Goal: Task Accomplishment & Management: Use online tool/utility

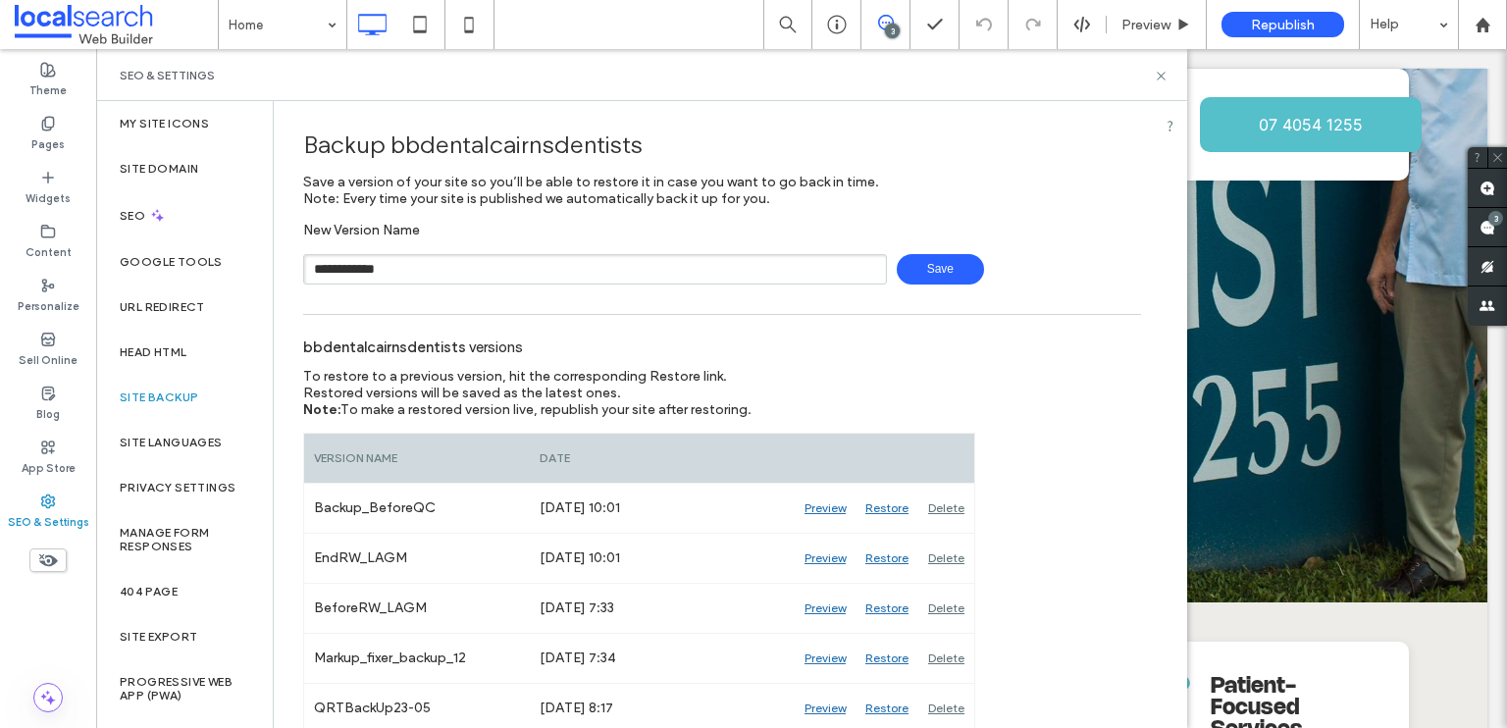
click at [943, 266] on span "Save" at bounding box center [940, 269] width 87 height 30
click at [1158, 69] on icon at bounding box center [1161, 76] width 15 height 15
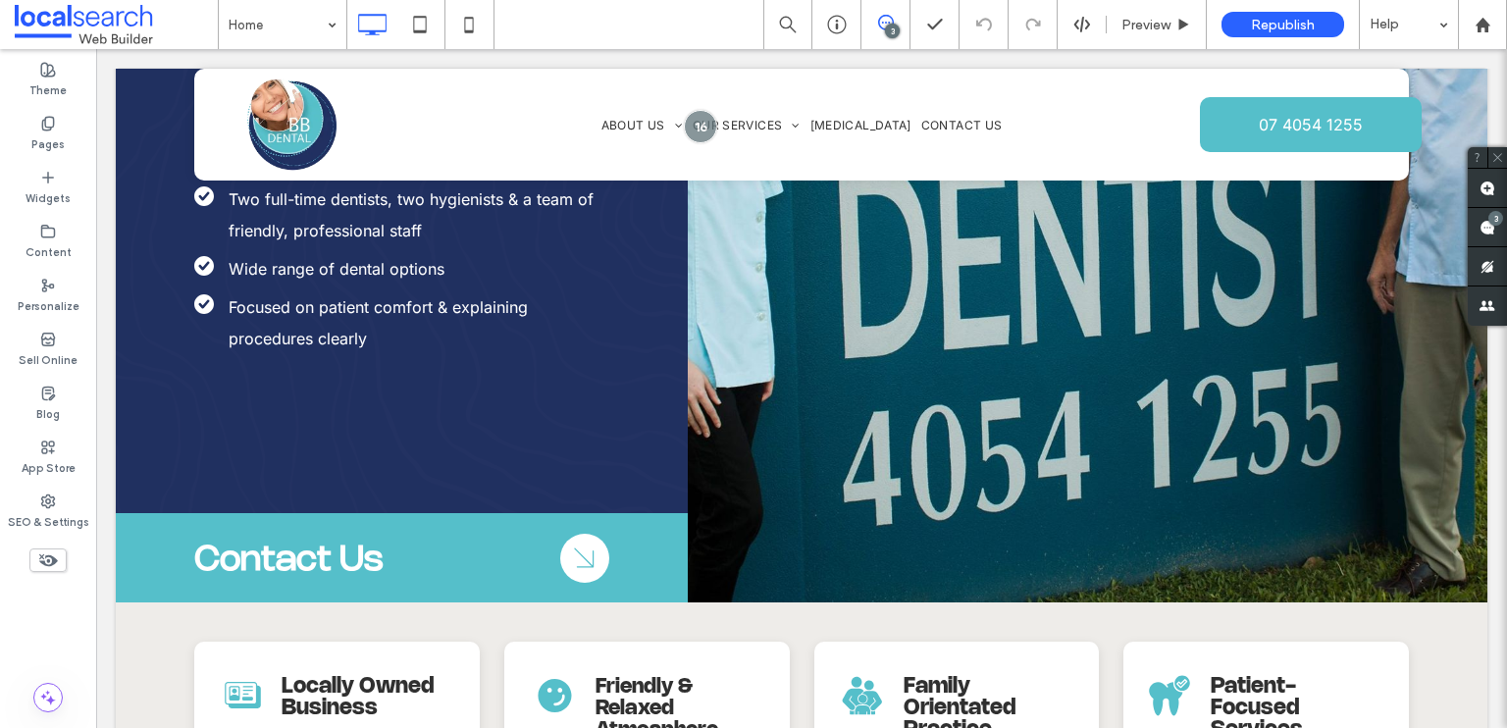
click at [879, 17] on icon at bounding box center [886, 23] width 16 height 16
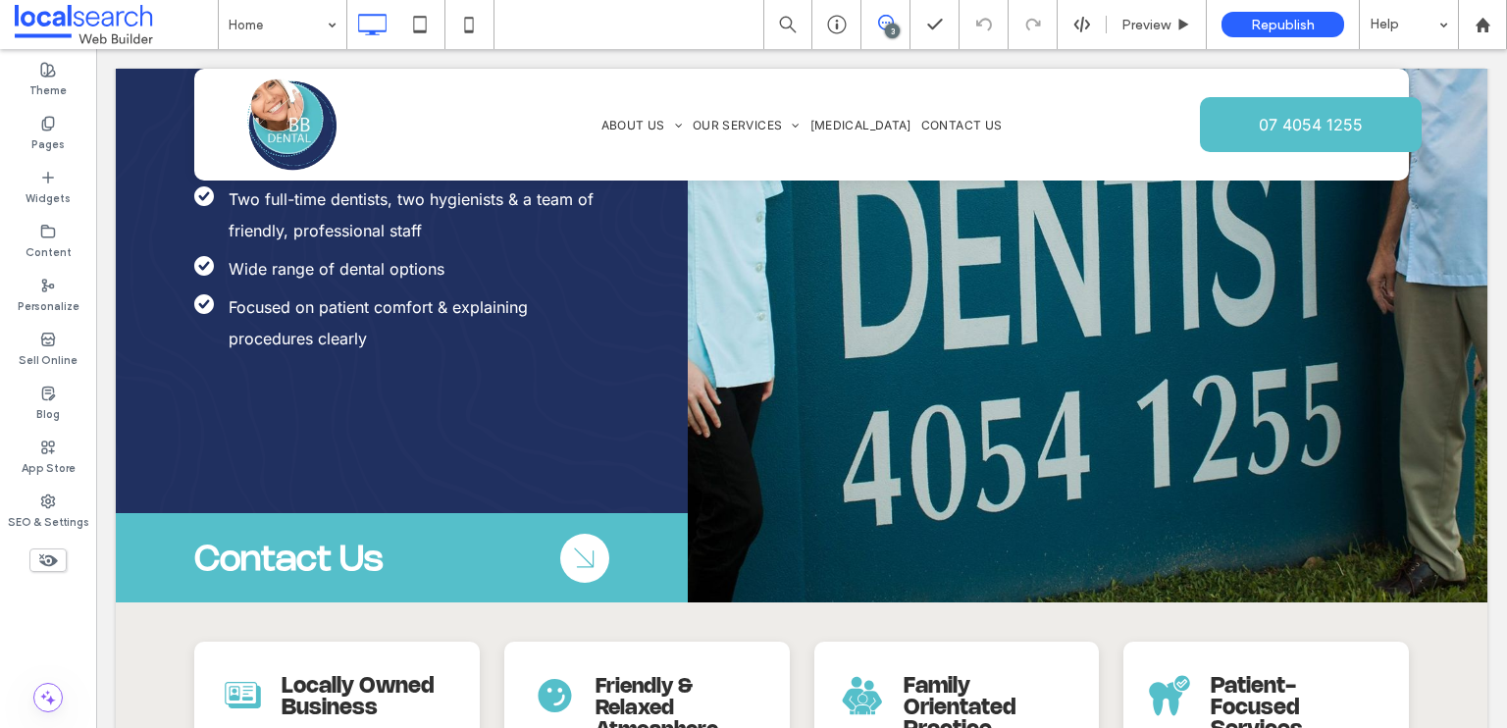
click at [879, 17] on icon at bounding box center [886, 23] width 16 height 16
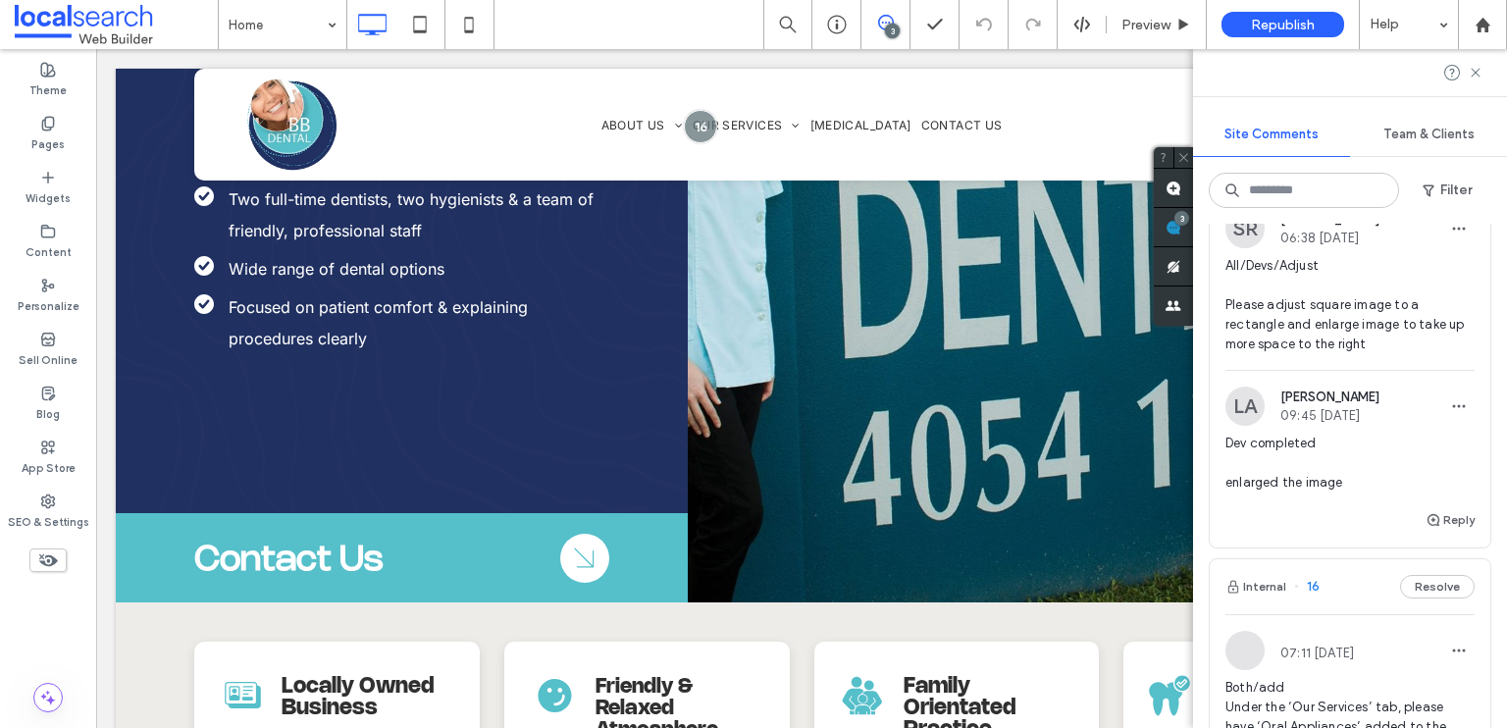
scroll to position [589, 0]
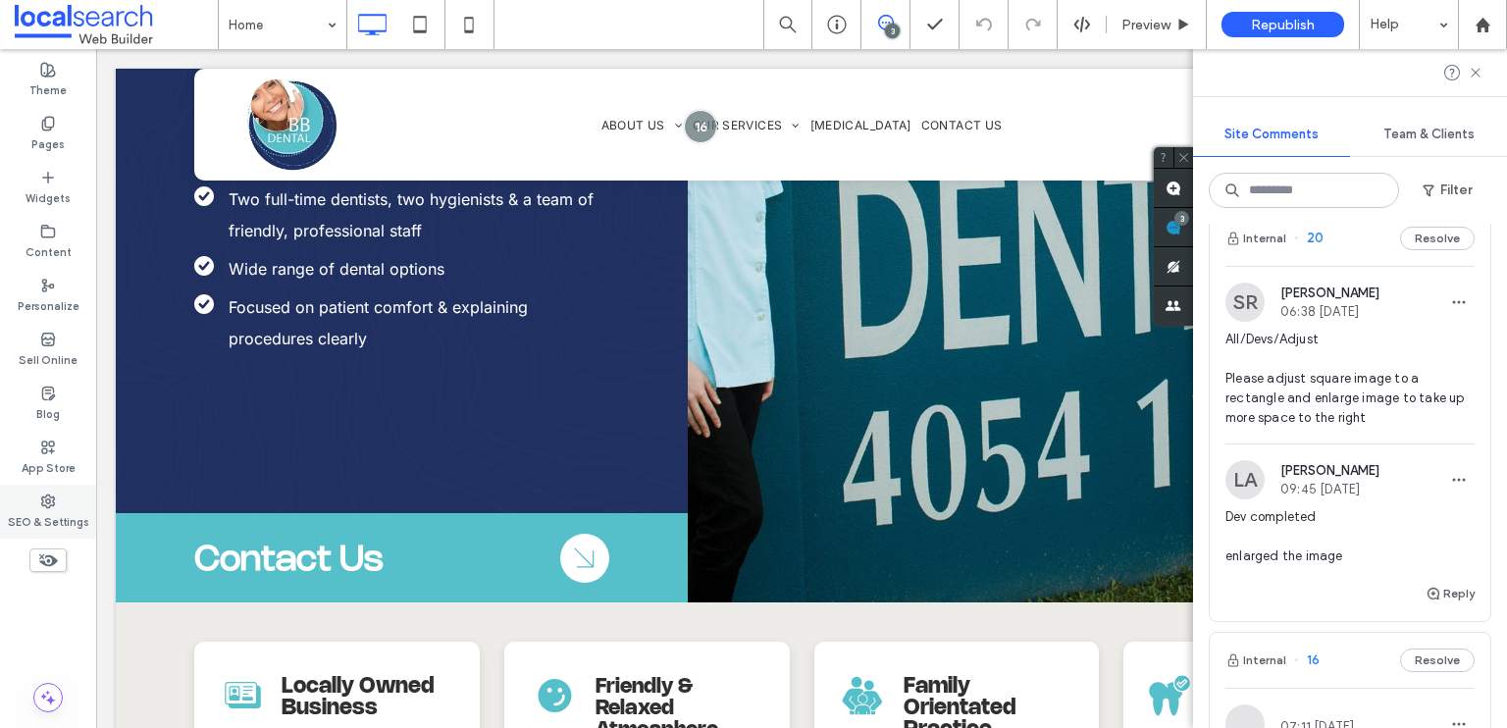
click at [55, 501] on icon at bounding box center [48, 501] width 16 height 16
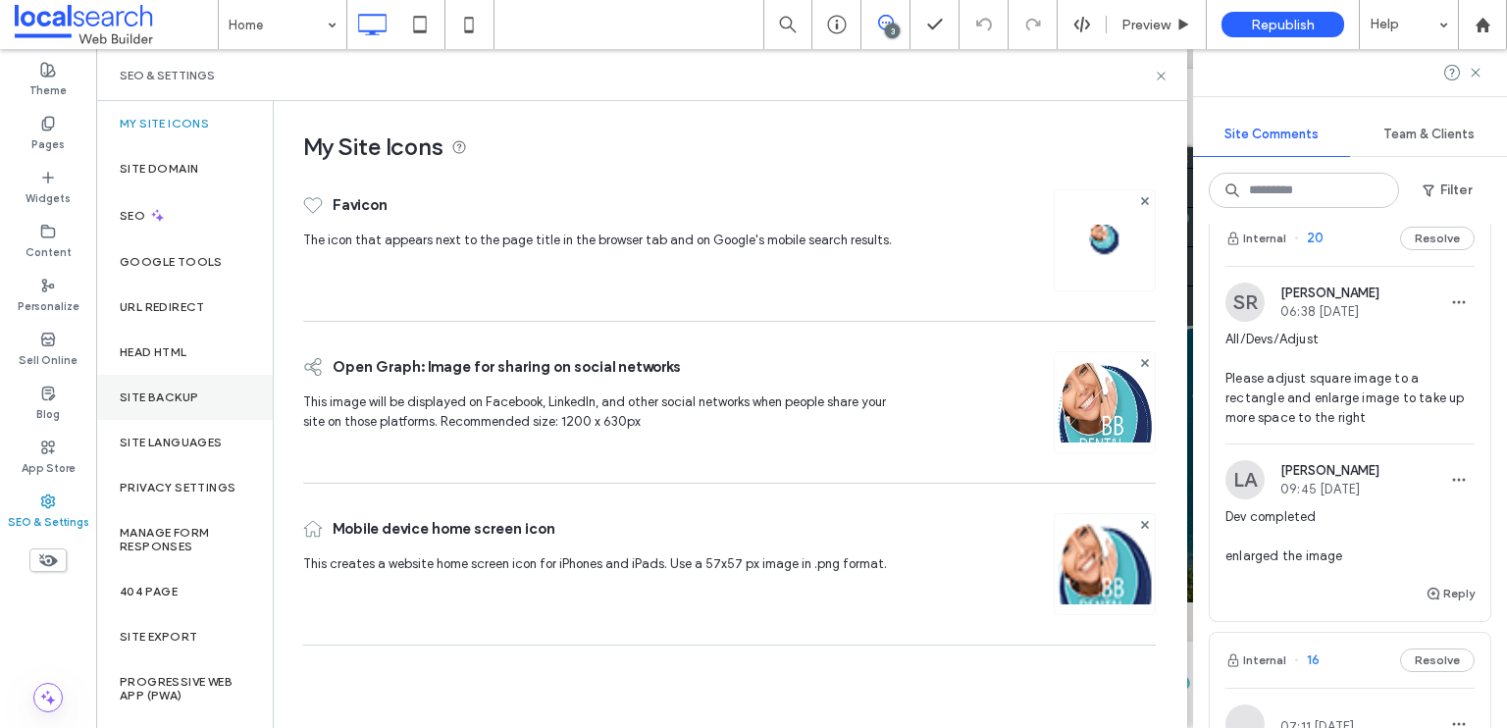
click at [152, 390] on label "Site Backup" at bounding box center [159, 397] width 78 height 14
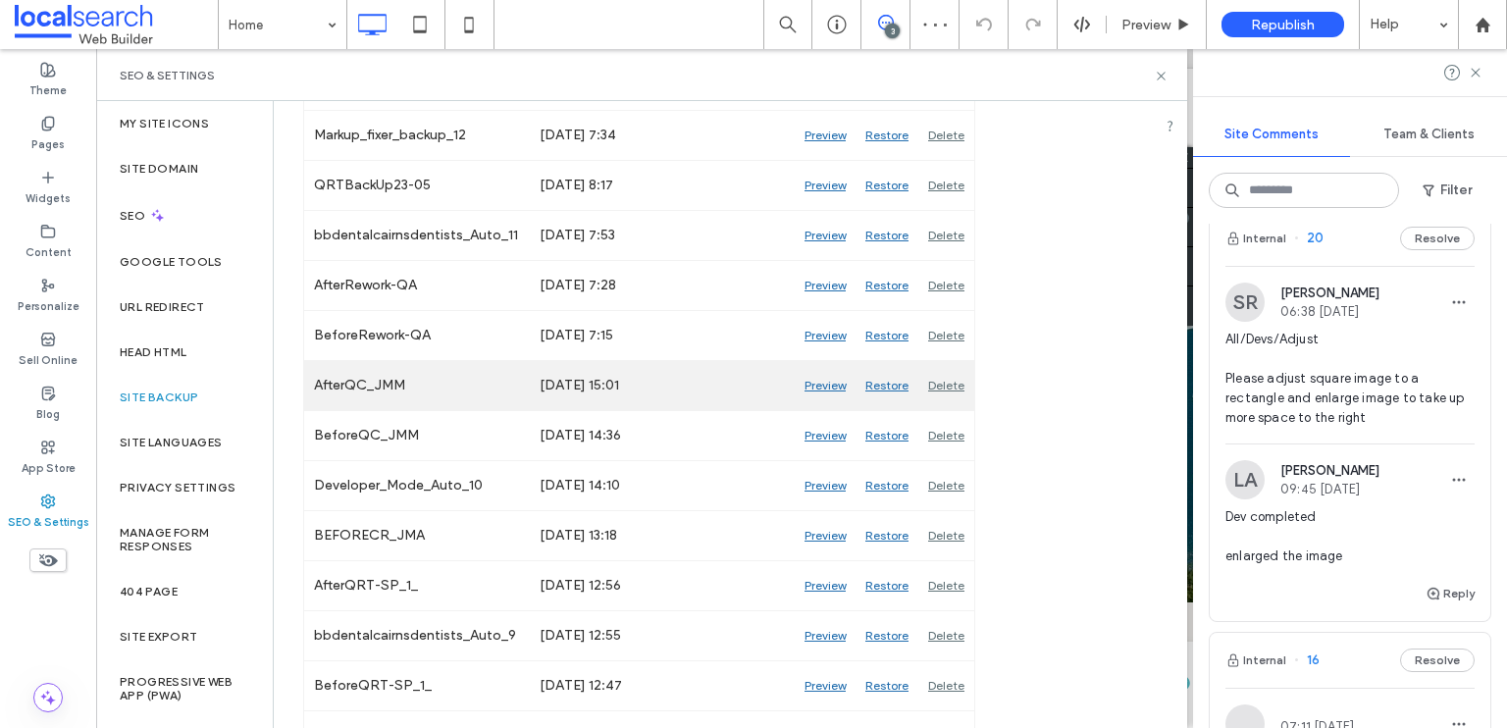
scroll to position [491, 0]
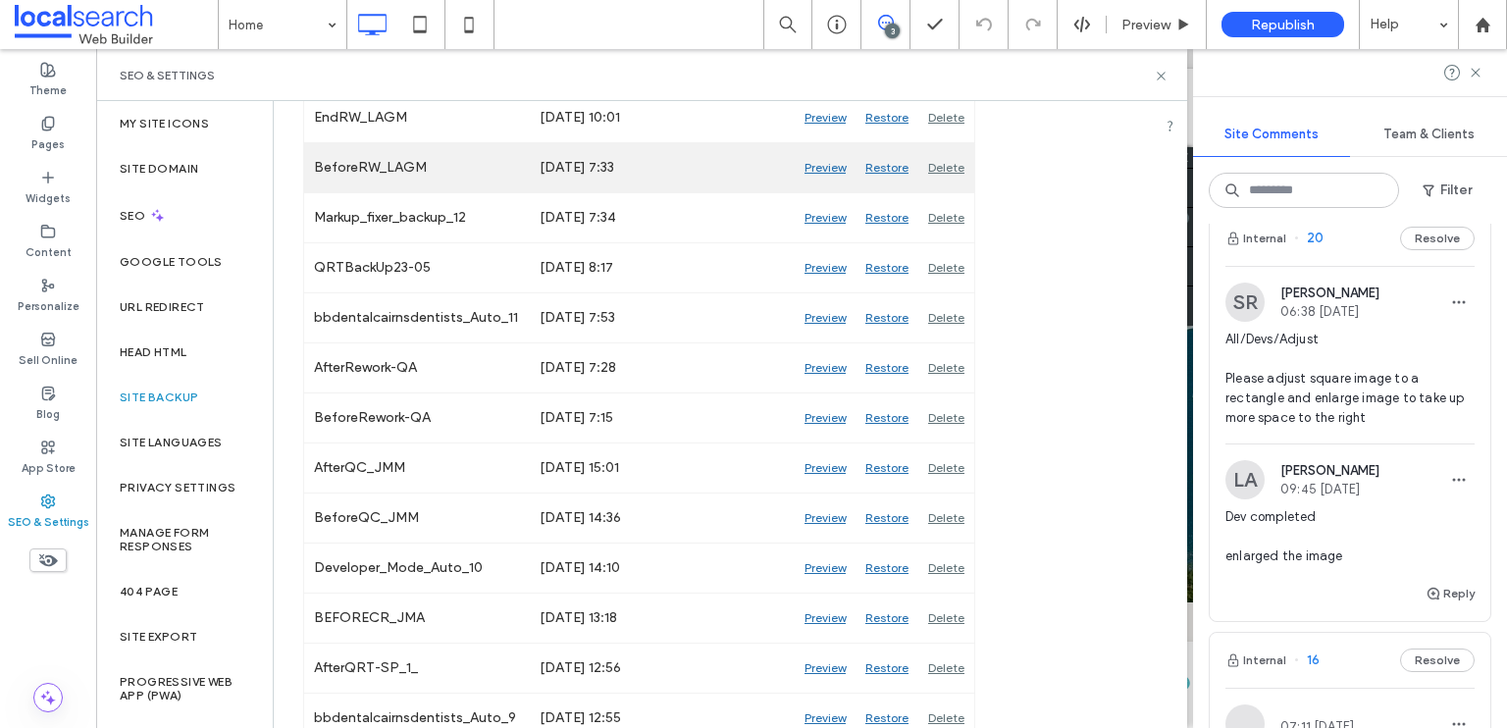
click at [821, 170] on div "Preview" at bounding box center [825, 167] width 61 height 49
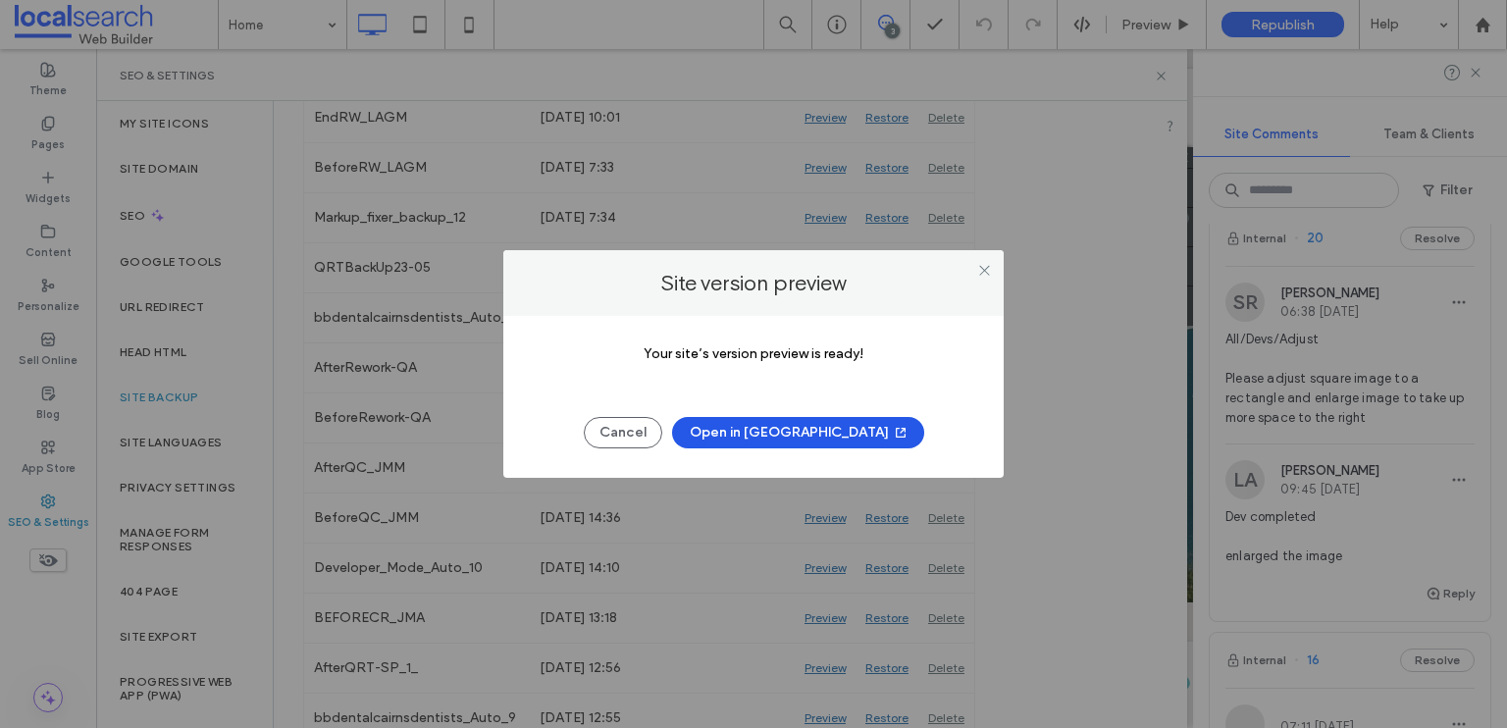
click at [757, 431] on button "Open in [GEOGRAPHIC_DATA]" at bounding box center [798, 432] width 252 height 31
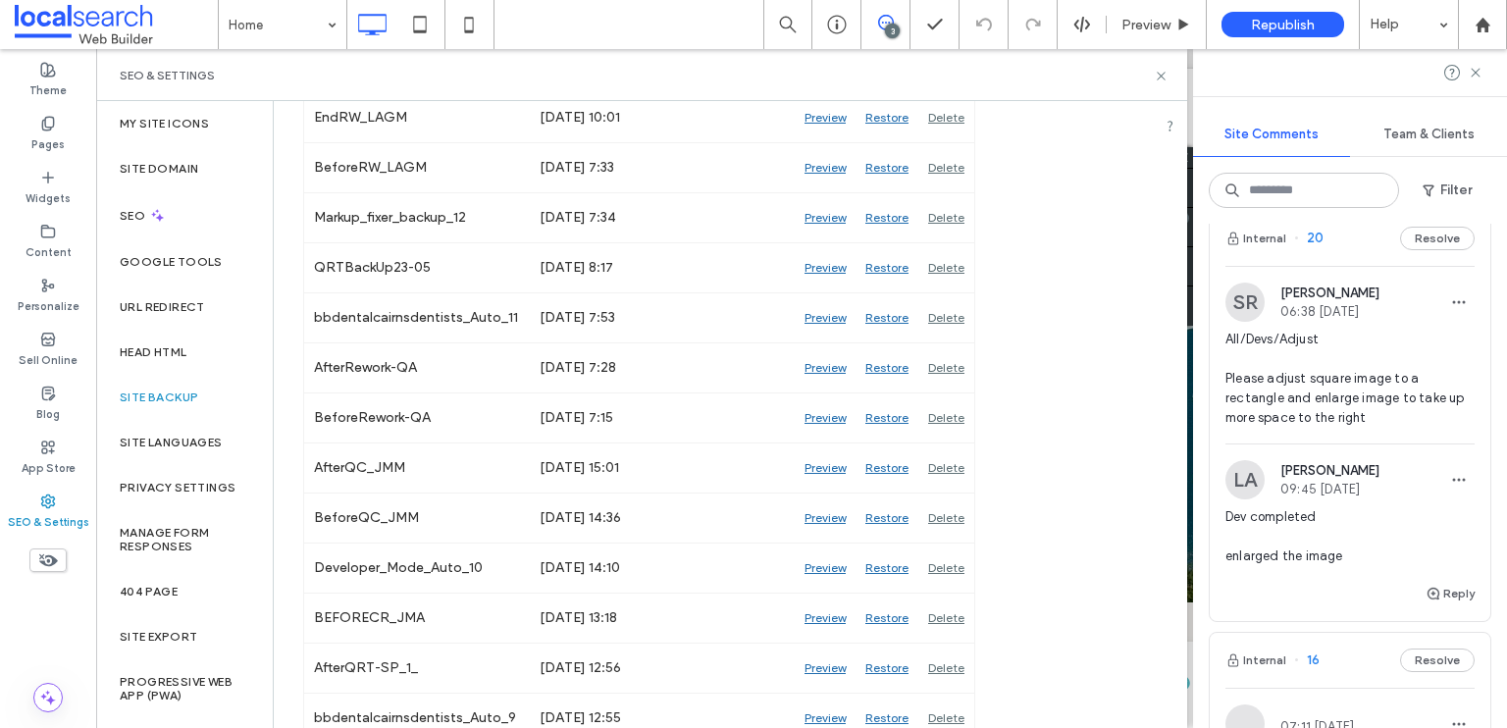
click at [1158, 82] on div "SEO & Settings" at bounding box center [642, 76] width 1044 height 16
click at [1161, 78] on icon at bounding box center [1161, 76] width 15 height 15
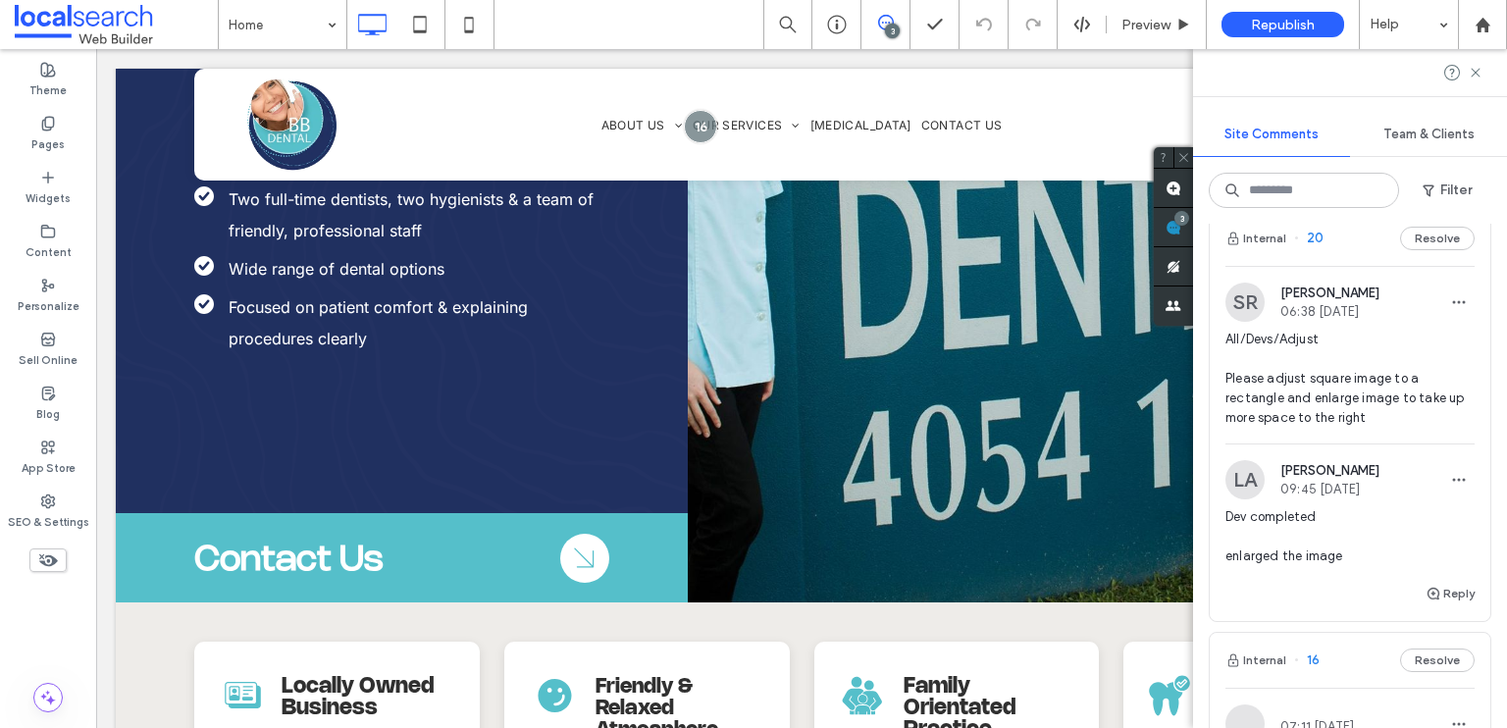
click at [1401, 423] on span "All/Devs/Adjust Please adjust square image to a rectangle and enlarge image to …" at bounding box center [1349, 379] width 249 height 98
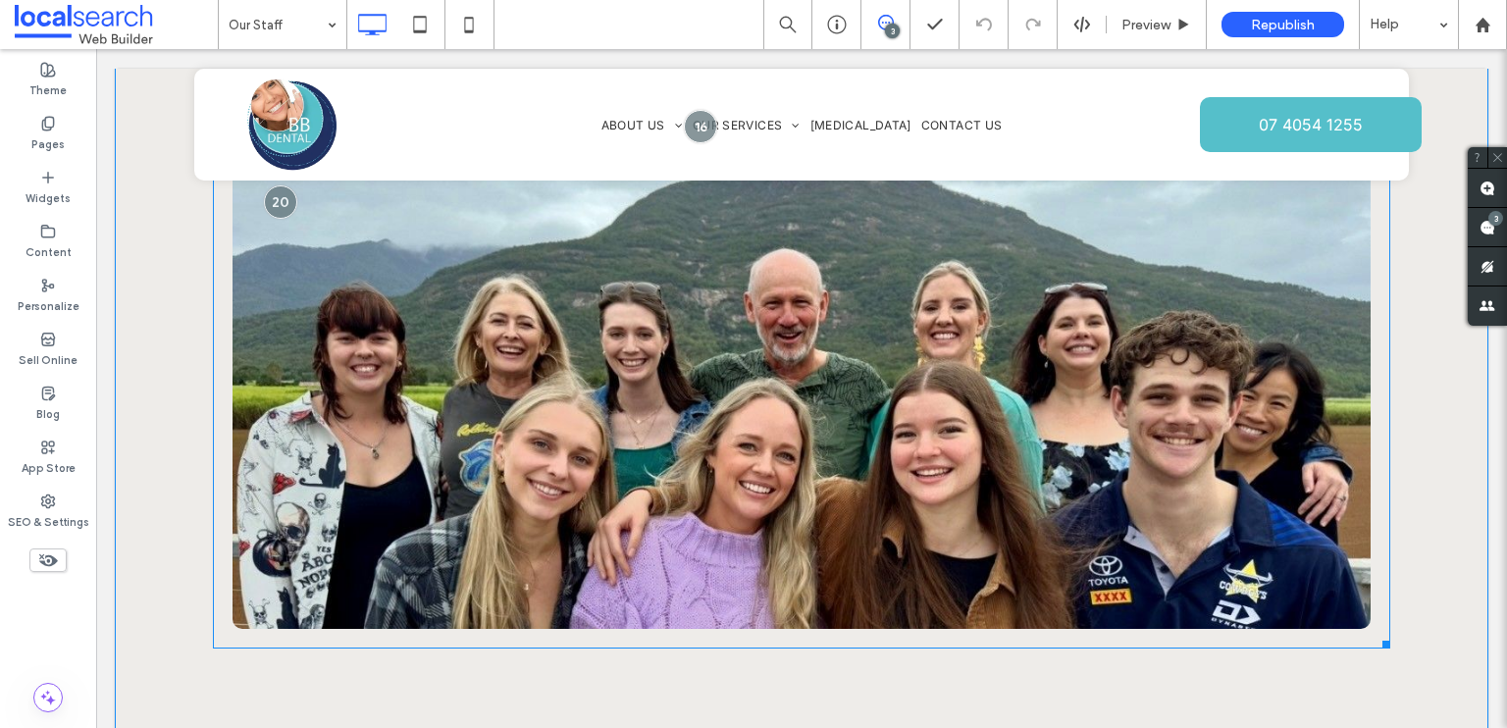
scroll to position [554, 0]
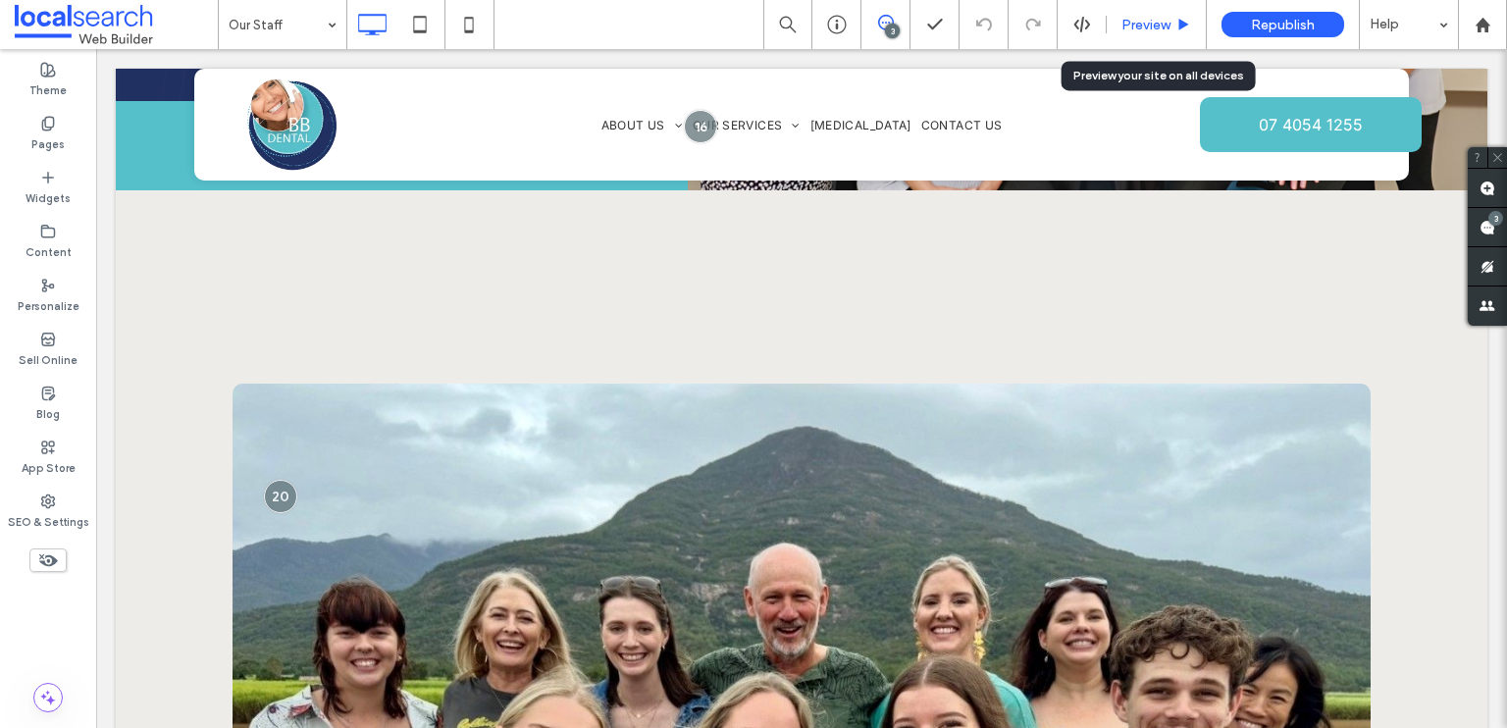
click at [1144, 28] on span "Preview" at bounding box center [1145, 25] width 49 height 17
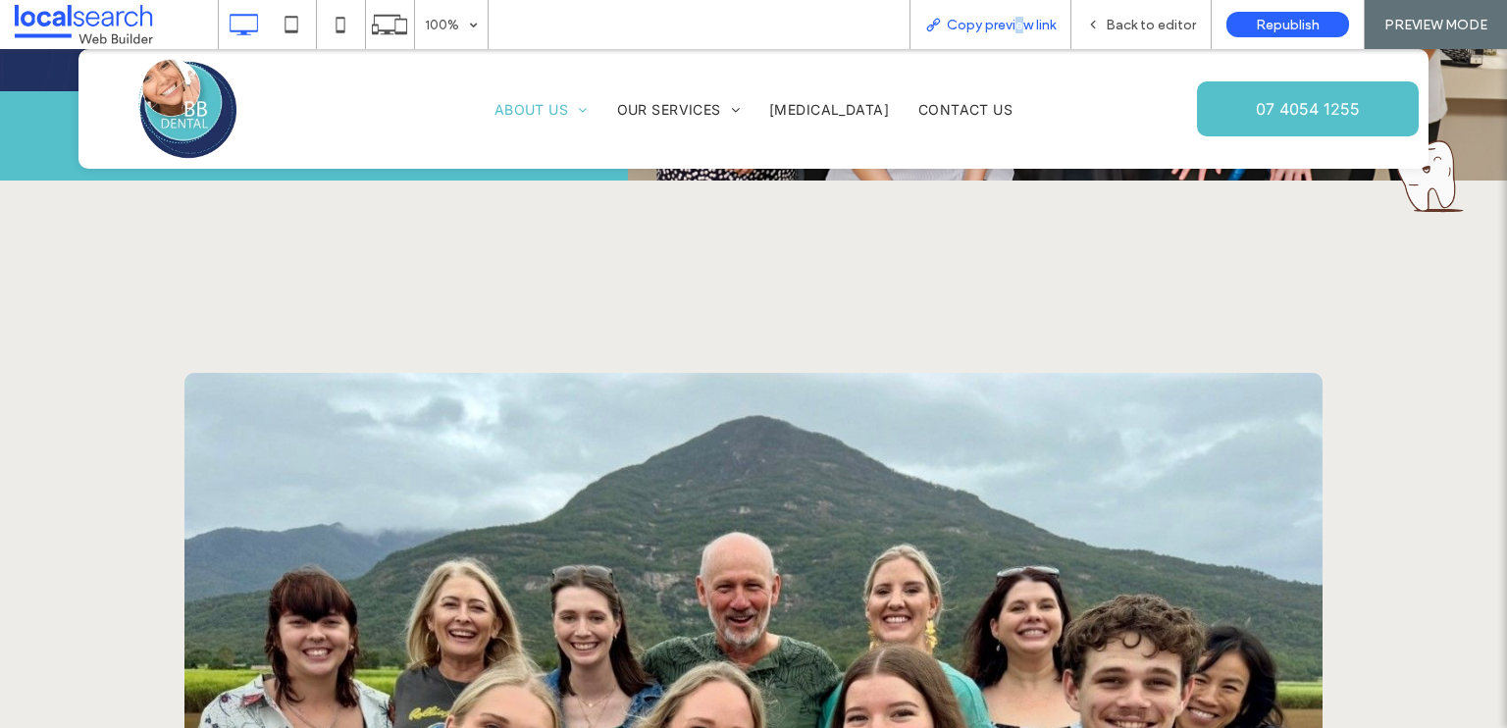
click at [1020, 24] on span "Copy preview link" at bounding box center [1001, 25] width 109 height 17
click at [1127, 27] on span "Back to editor" at bounding box center [1151, 25] width 90 height 17
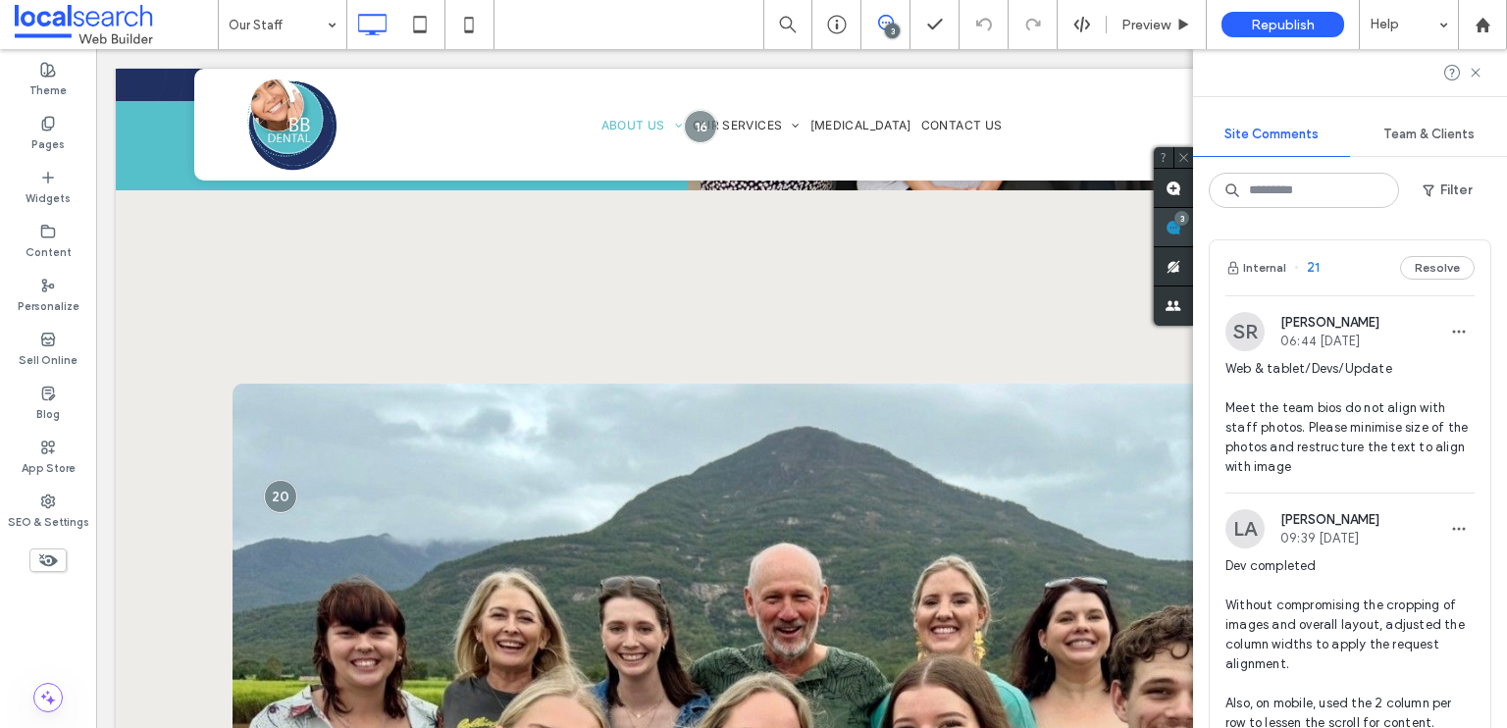
click at [1491, 228] on div "Site Comments Team & Clients Filter Internal 21 Resolve SR [PERSON_NAME] 06:44 …" at bounding box center [1350, 388] width 314 height 679
click at [1395, 415] on span "Web & tablet/Devs/Update Meet the team bios do not align with staff photos. Ple…" at bounding box center [1349, 418] width 249 height 118
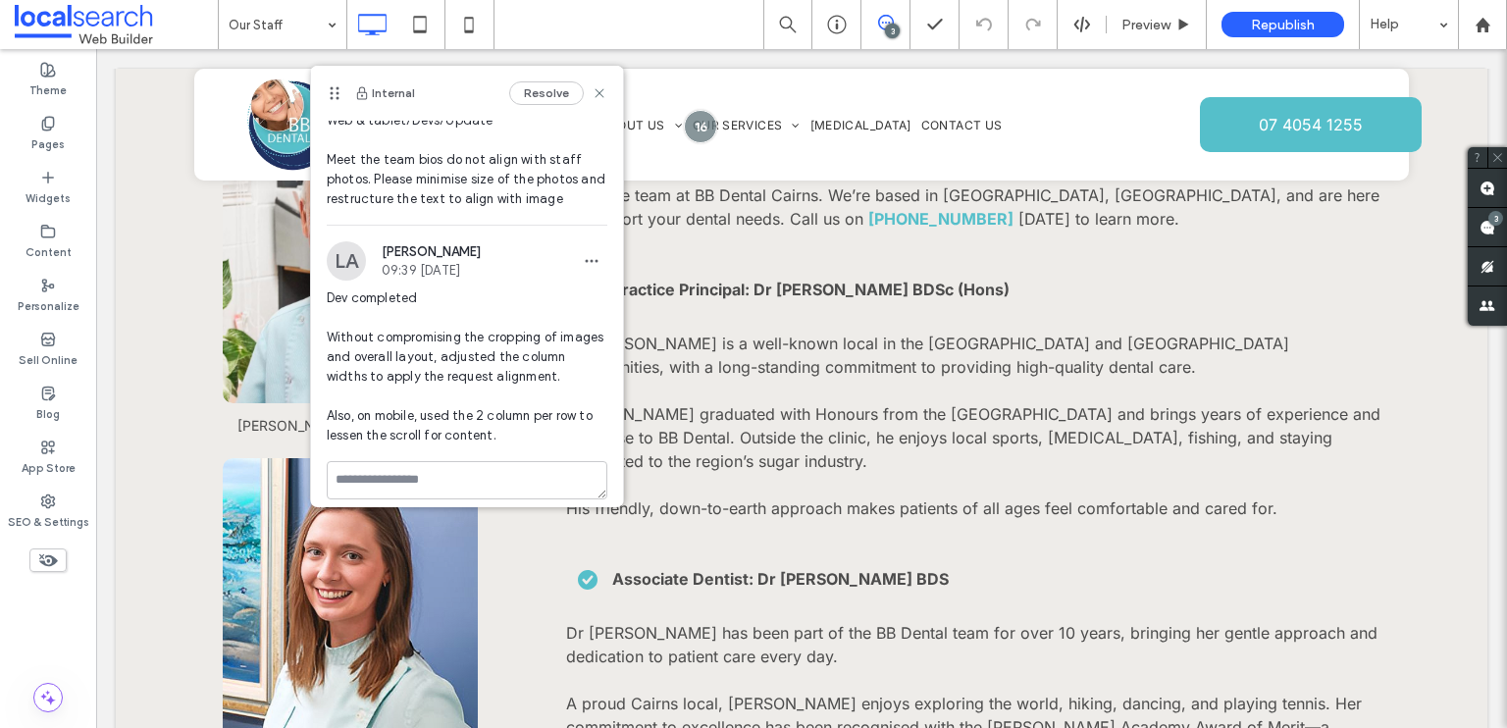
scroll to position [88, 0]
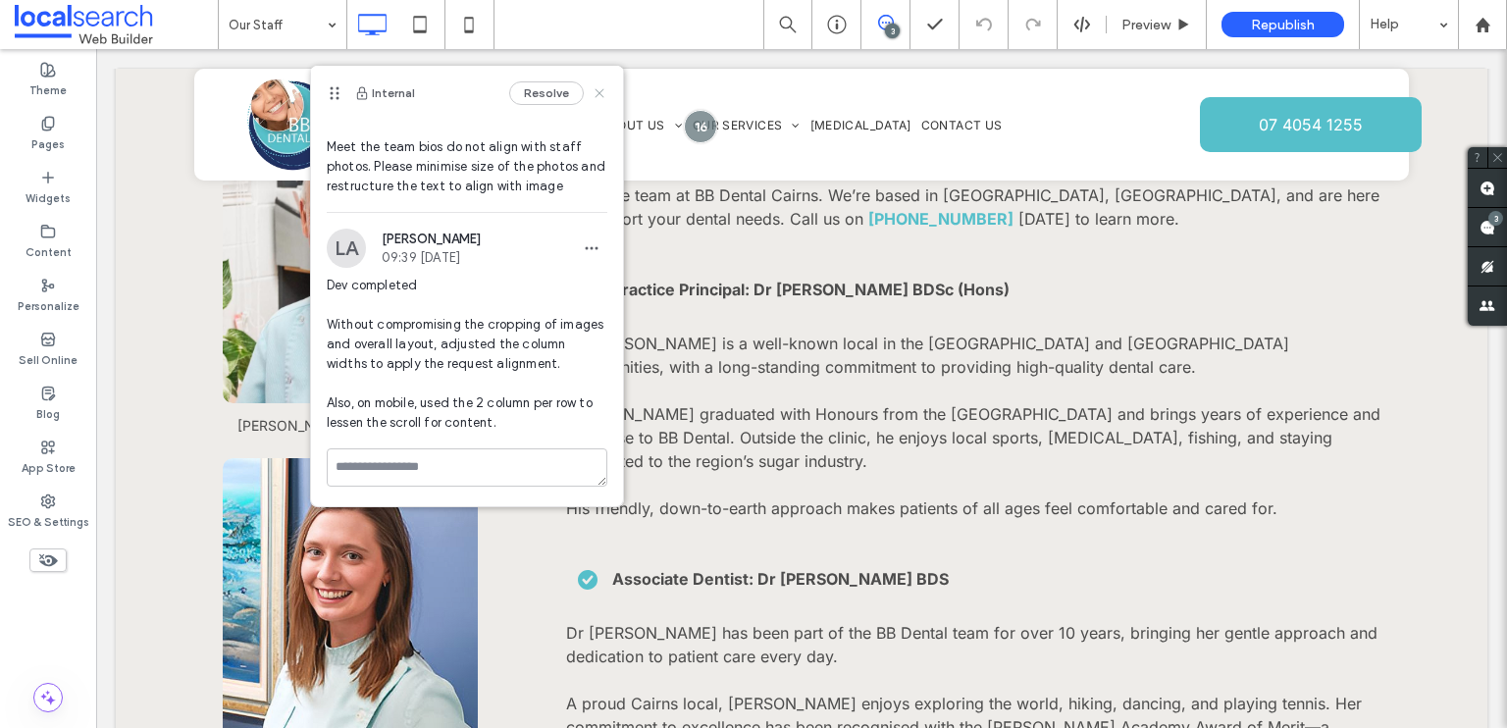
click at [594, 90] on use at bounding box center [598, 92] width 9 height 9
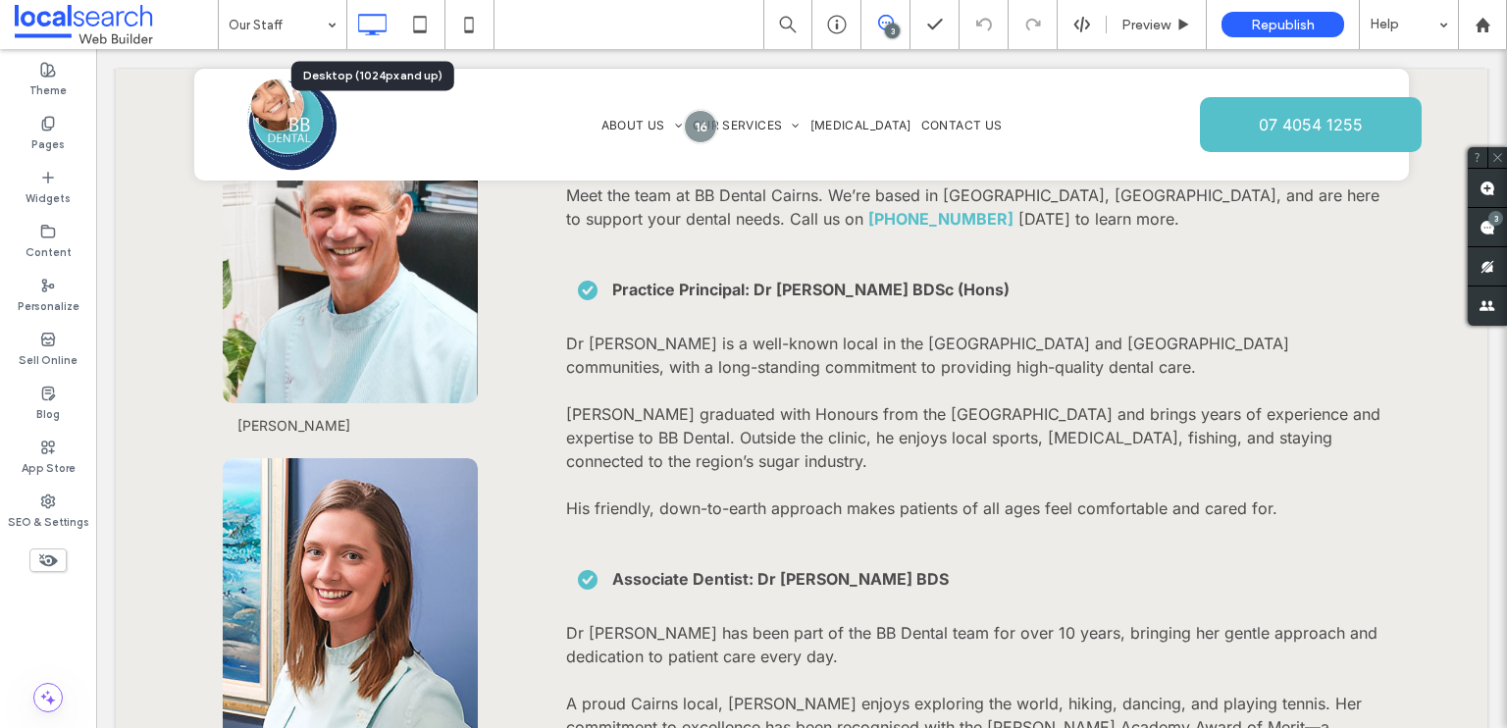
click at [387, 29] on icon at bounding box center [371, 24] width 39 height 39
click at [424, 26] on icon at bounding box center [419, 24] width 39 height 39
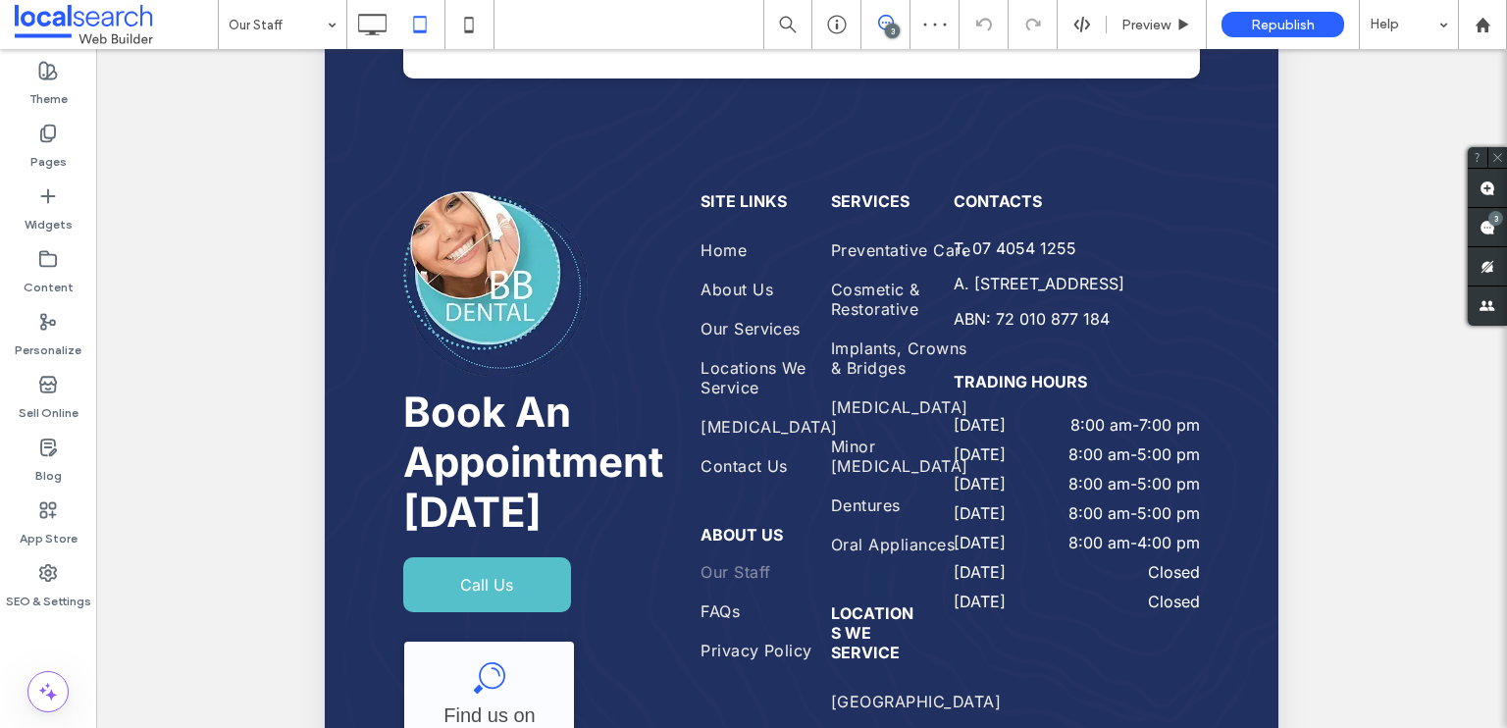
scroll to position [2849, 0]
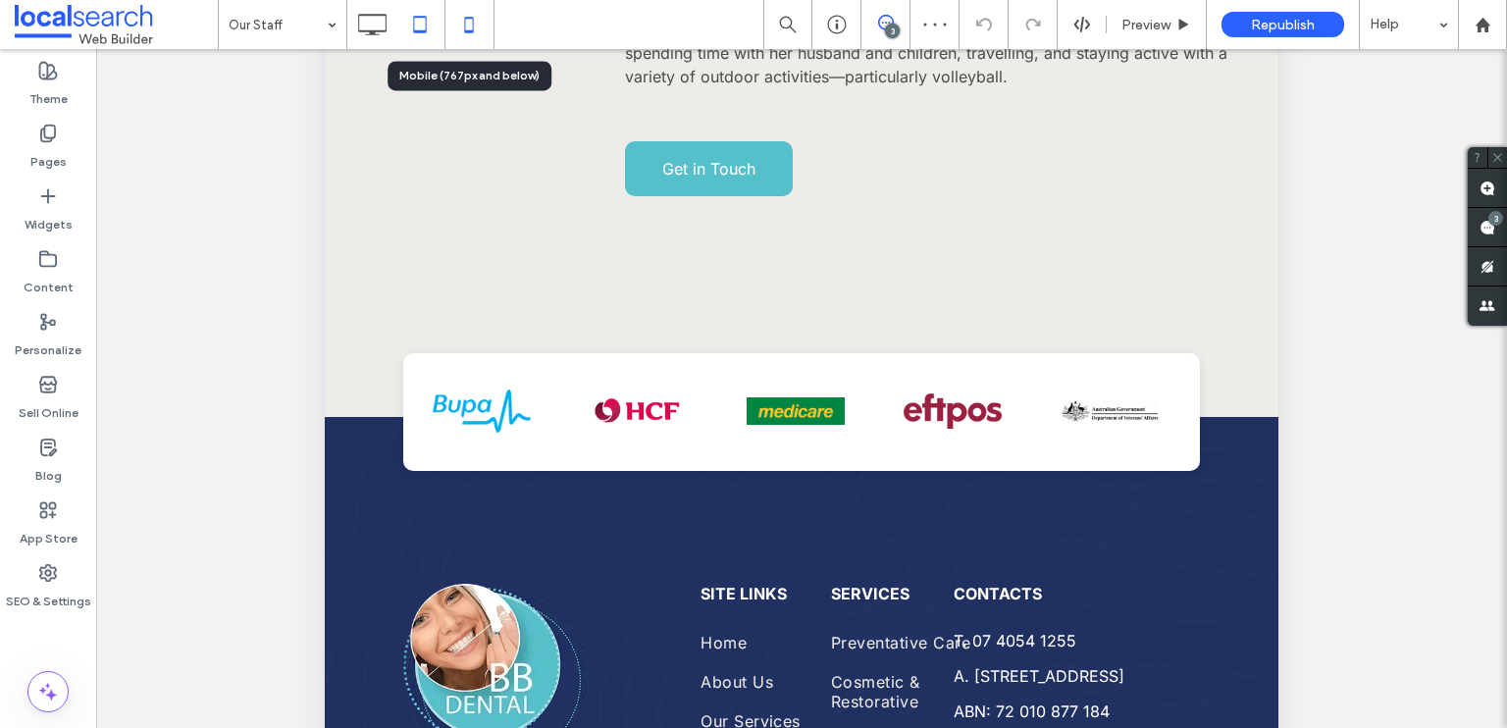
click at [464, 25] on use at bounding box center [468, 25] width 9 height 16
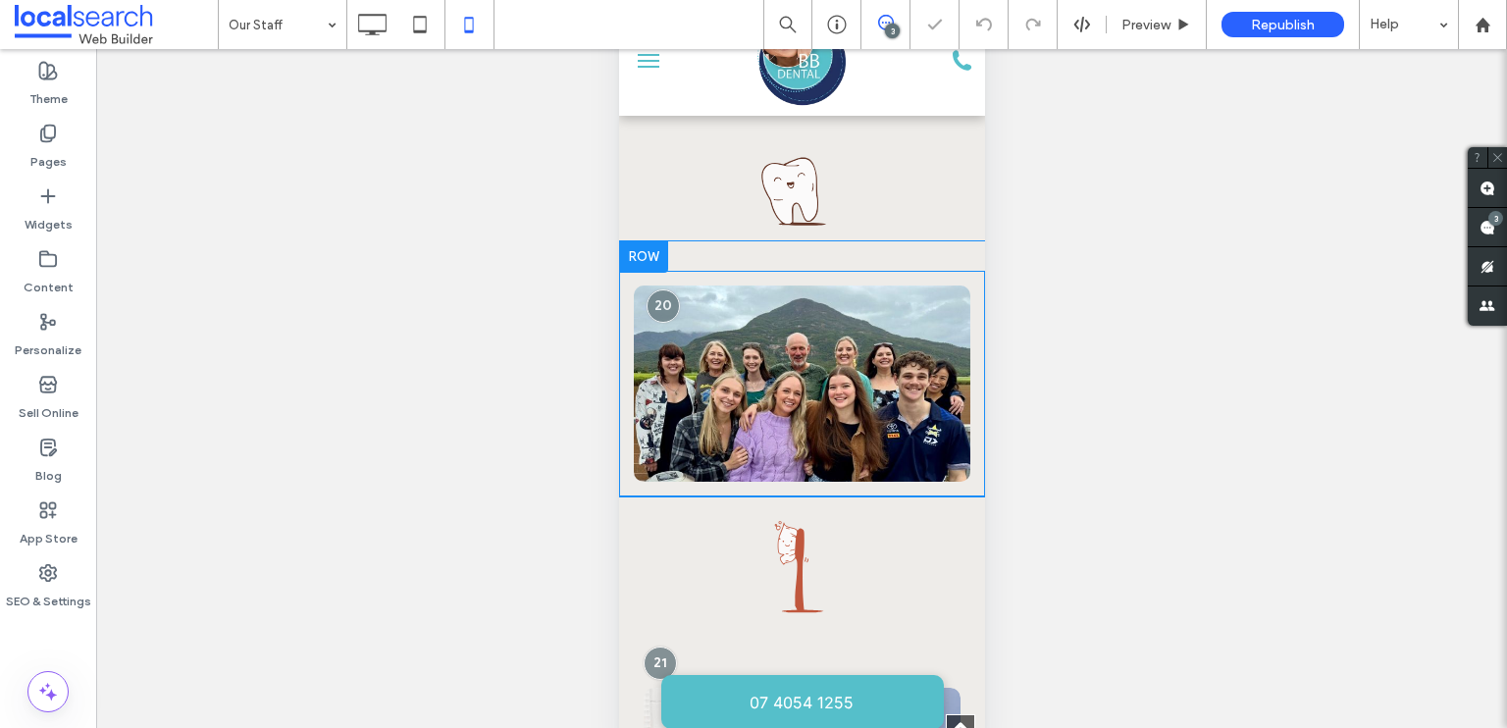
scroll to position [86, 0]
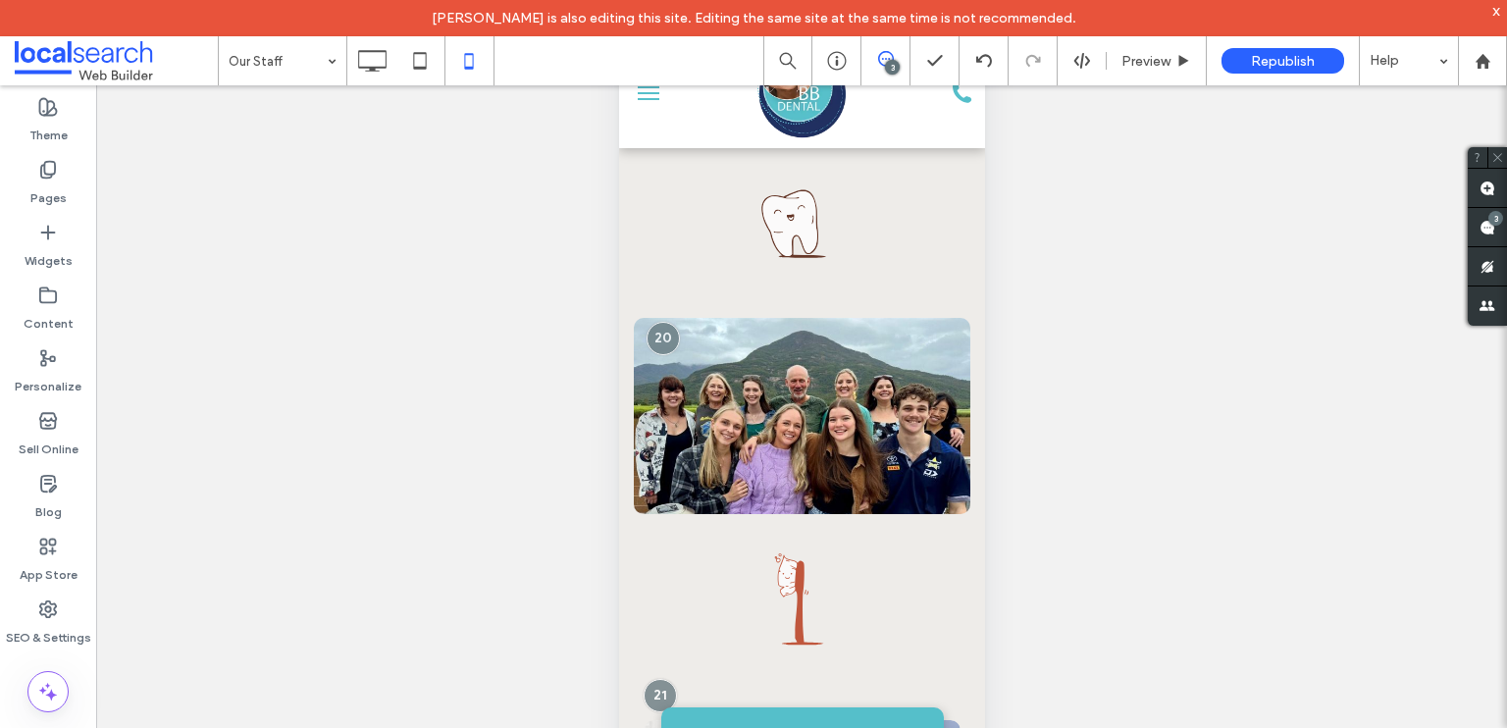
click at [1347, 364] on div "Unhide? Yes Unhide? Yes Unhide? Yes Unhide? Yes Unhide? Yes Unhide? Yes Unhide?…" at bounding box center [801, 431] width 1411 height 692
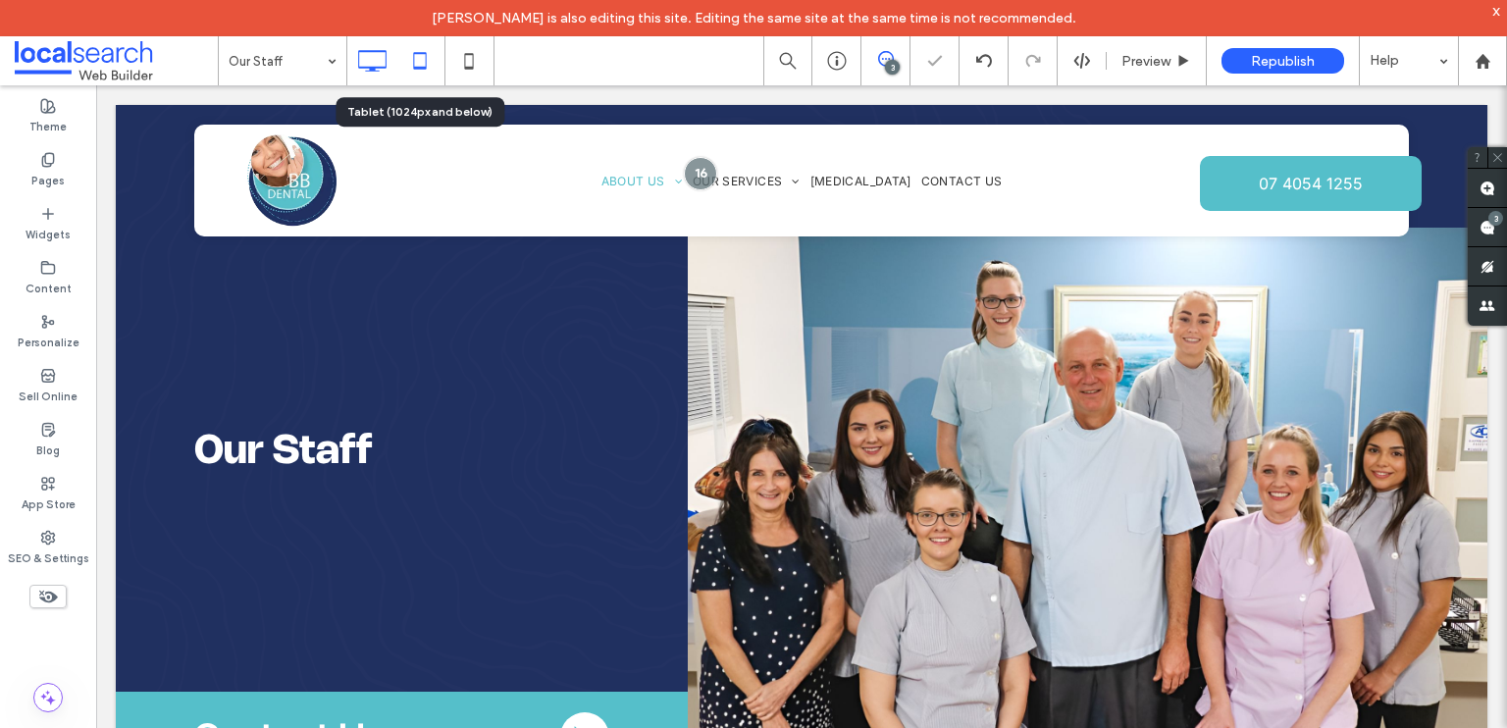
click at [420, 66] on use at bounding box center [419, 60] width 13 height 17
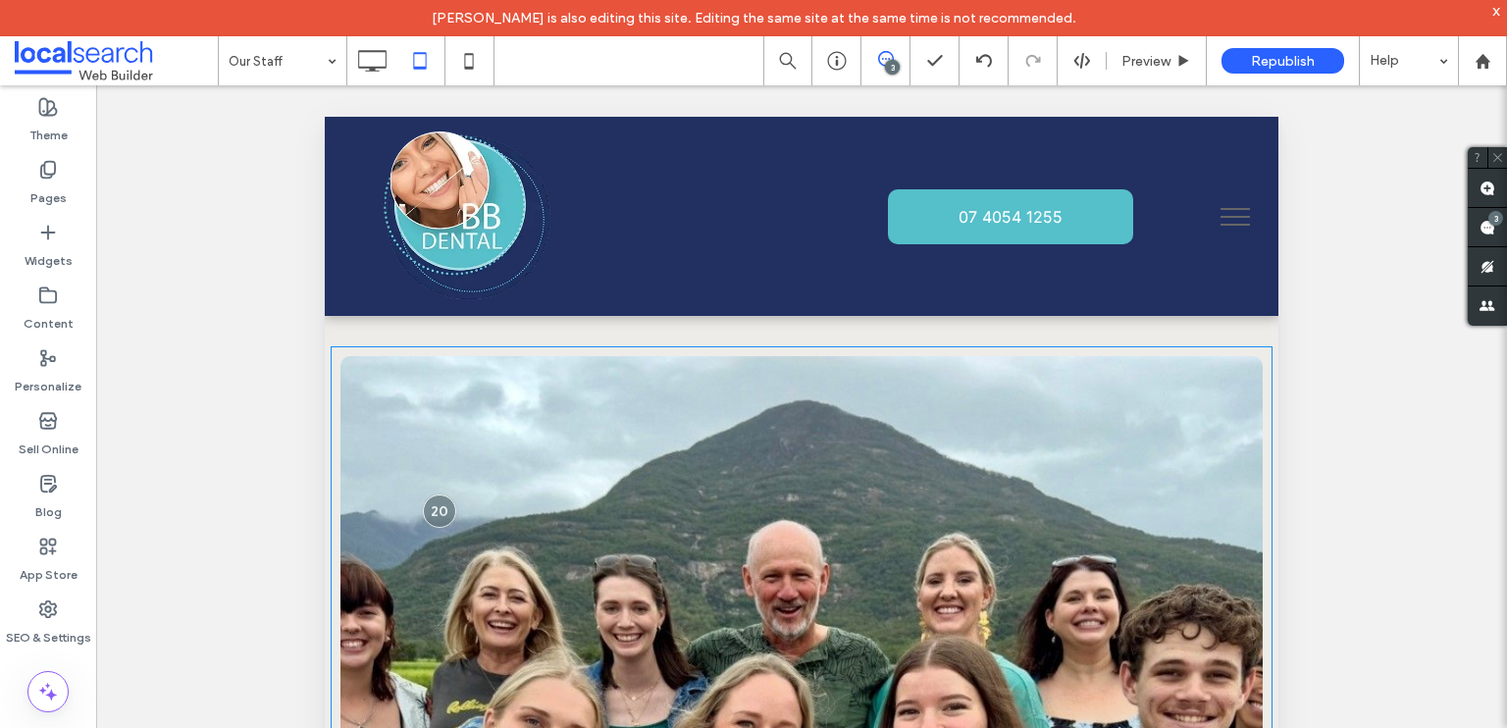
scroll to position [785, 0]
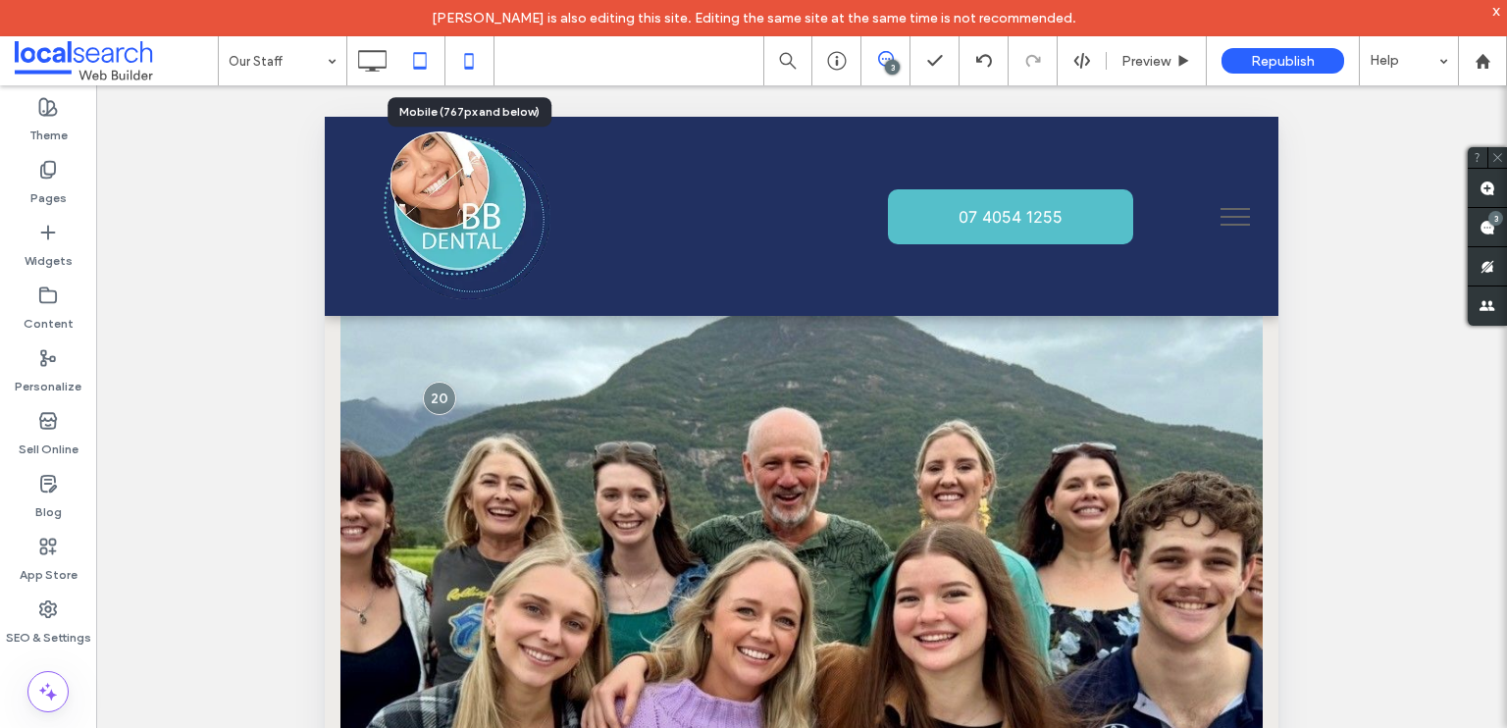
click at [465, 68] on use at bounding box center [468, 61] width 9 height 16
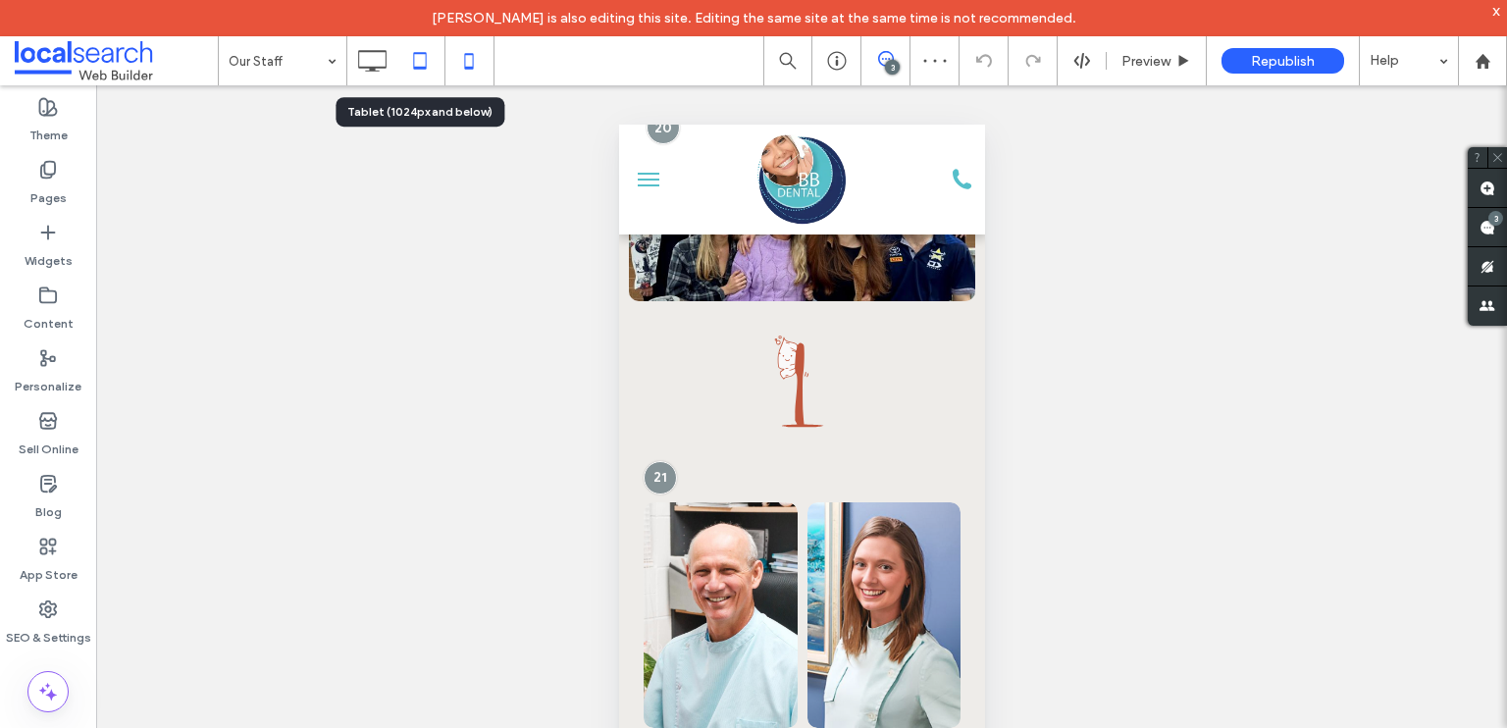
click at [433, 64] on icon at bounding box center [419, 60] width 39 height 39
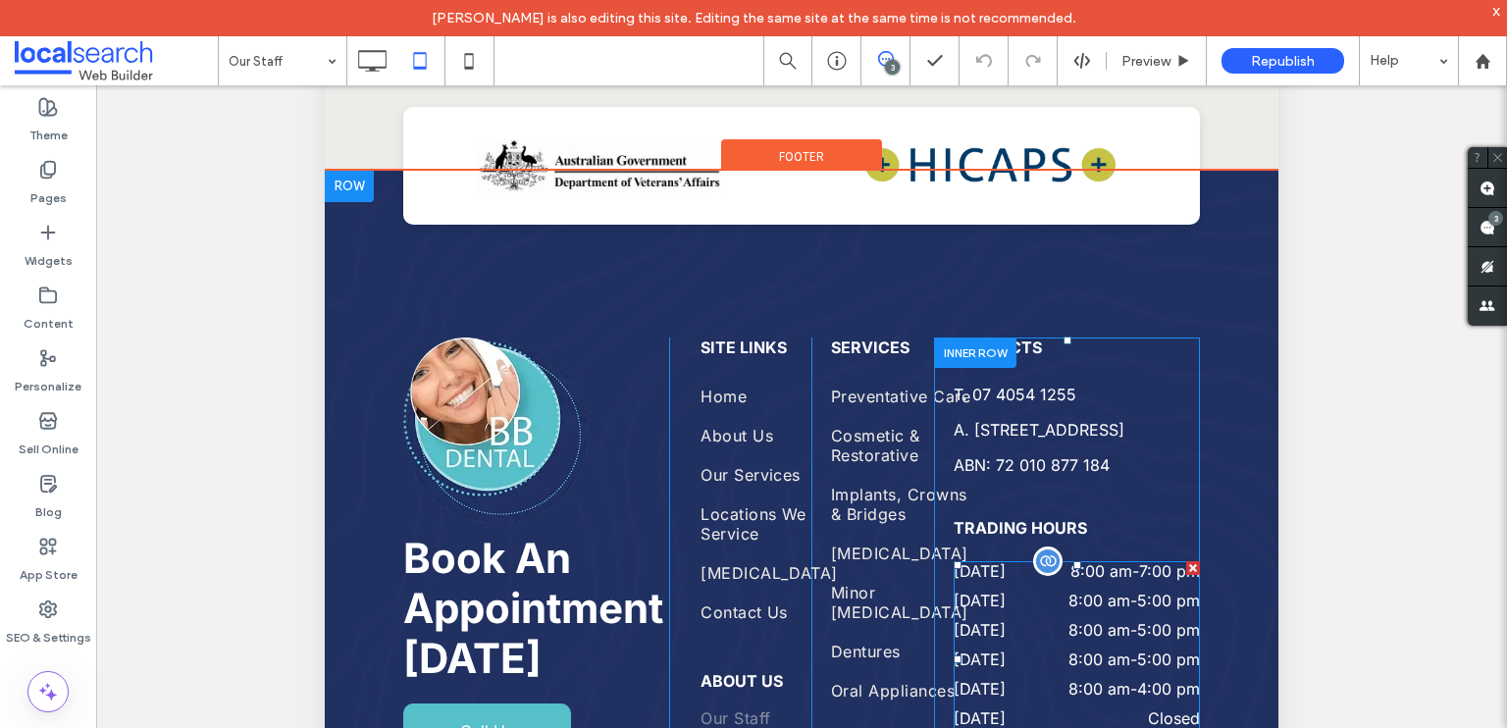
scroll to position [675, 0]
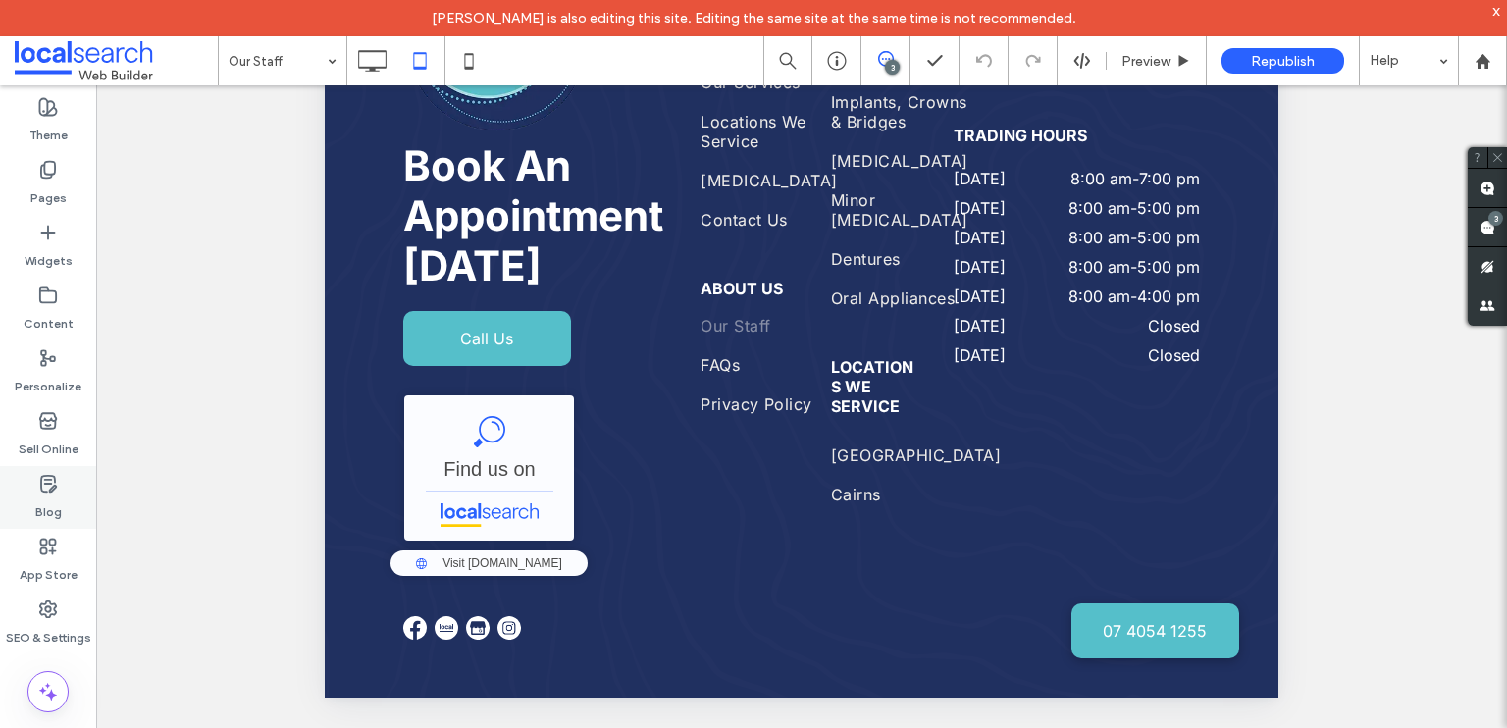
click at [39, 500] on label "Blog" at bounding box center [48, 506] width 26 height 27
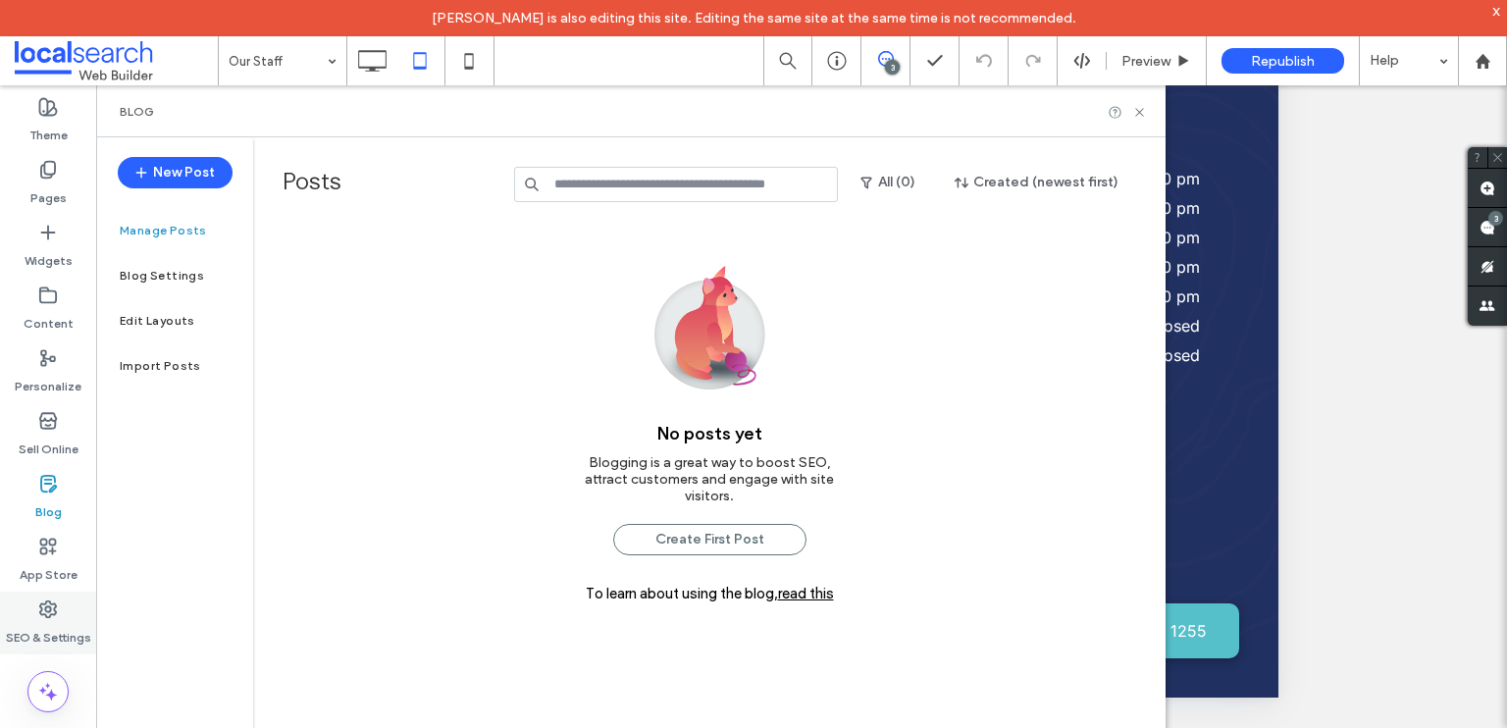
click at [42, 625] on label "SEO & Settings" at bounding box center [48, 632] width 85 height 27
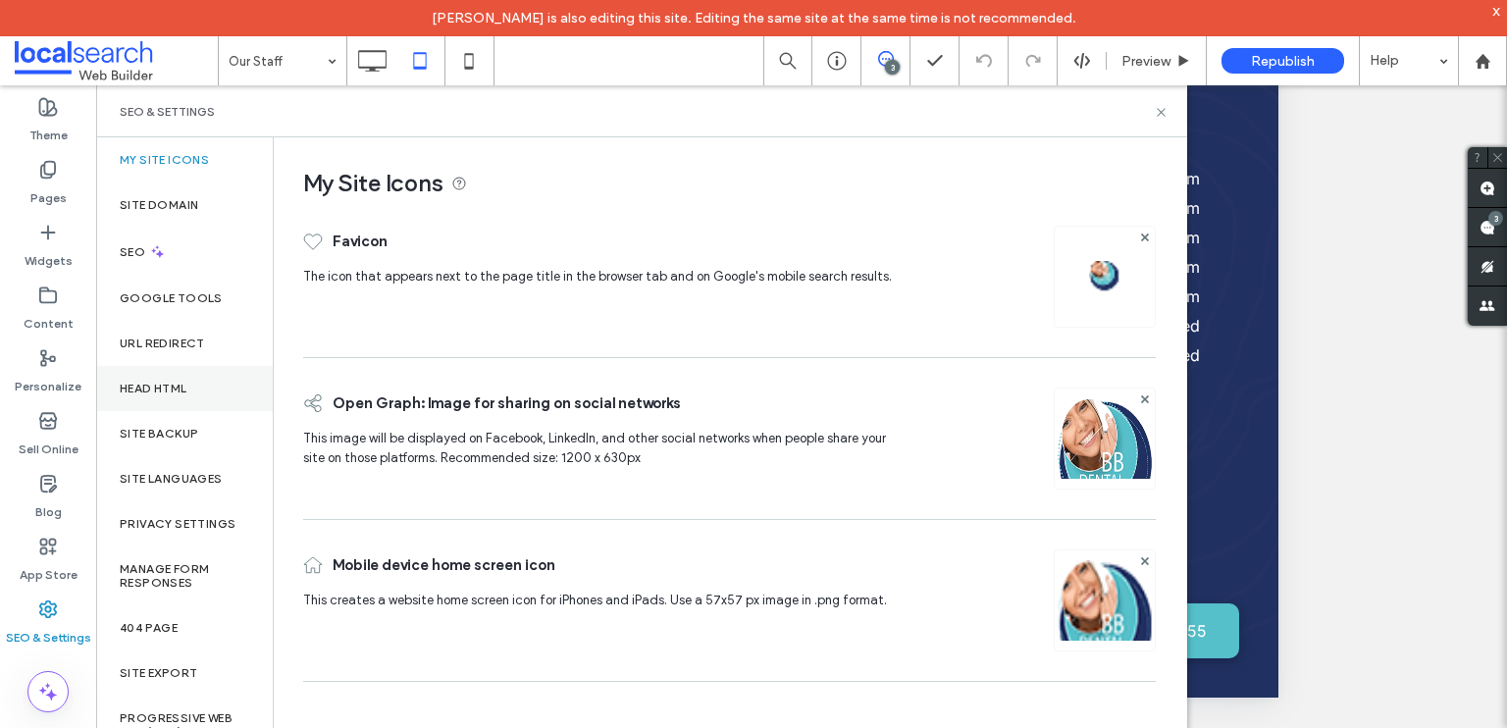
click at [182, 393] on label "Head HTML" at bounding box center [154, 389] width 68 height 14
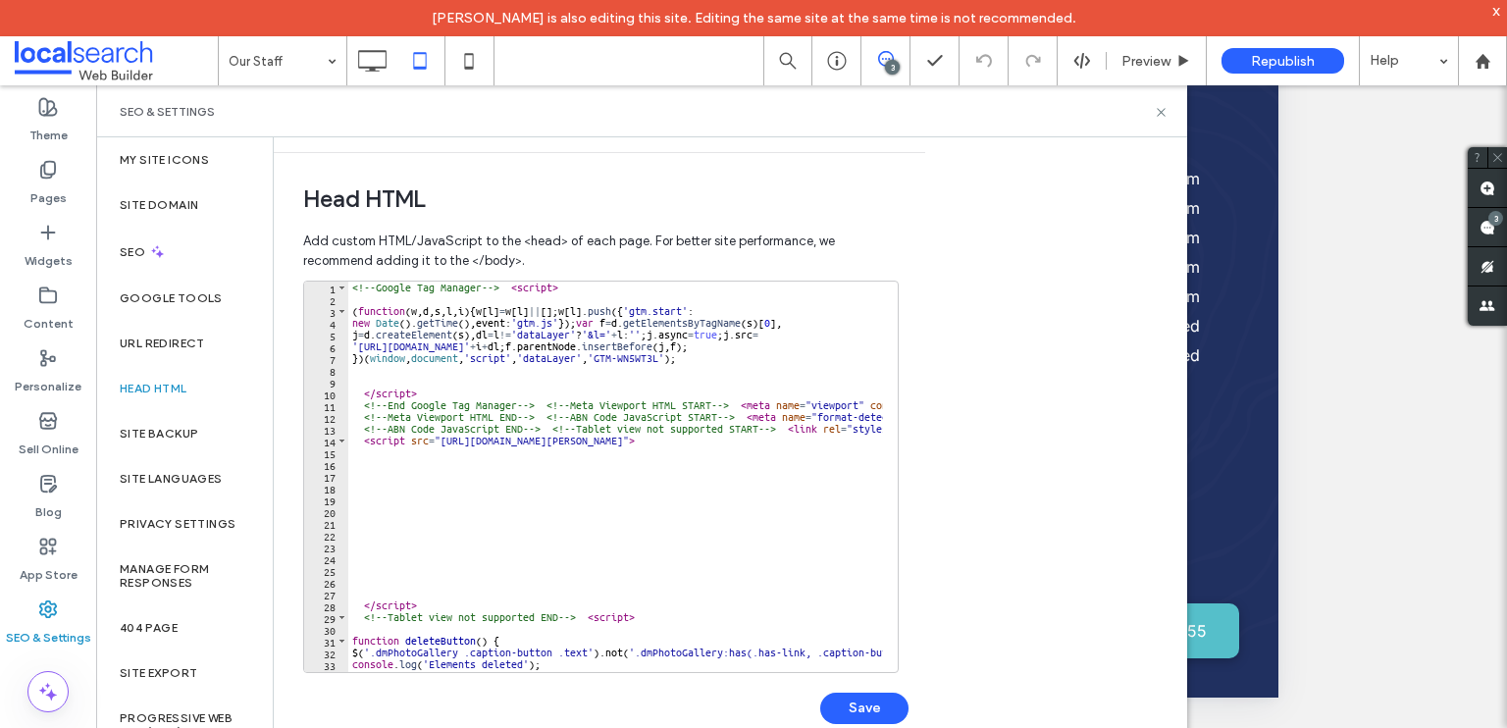
scroll to position [118, 0]
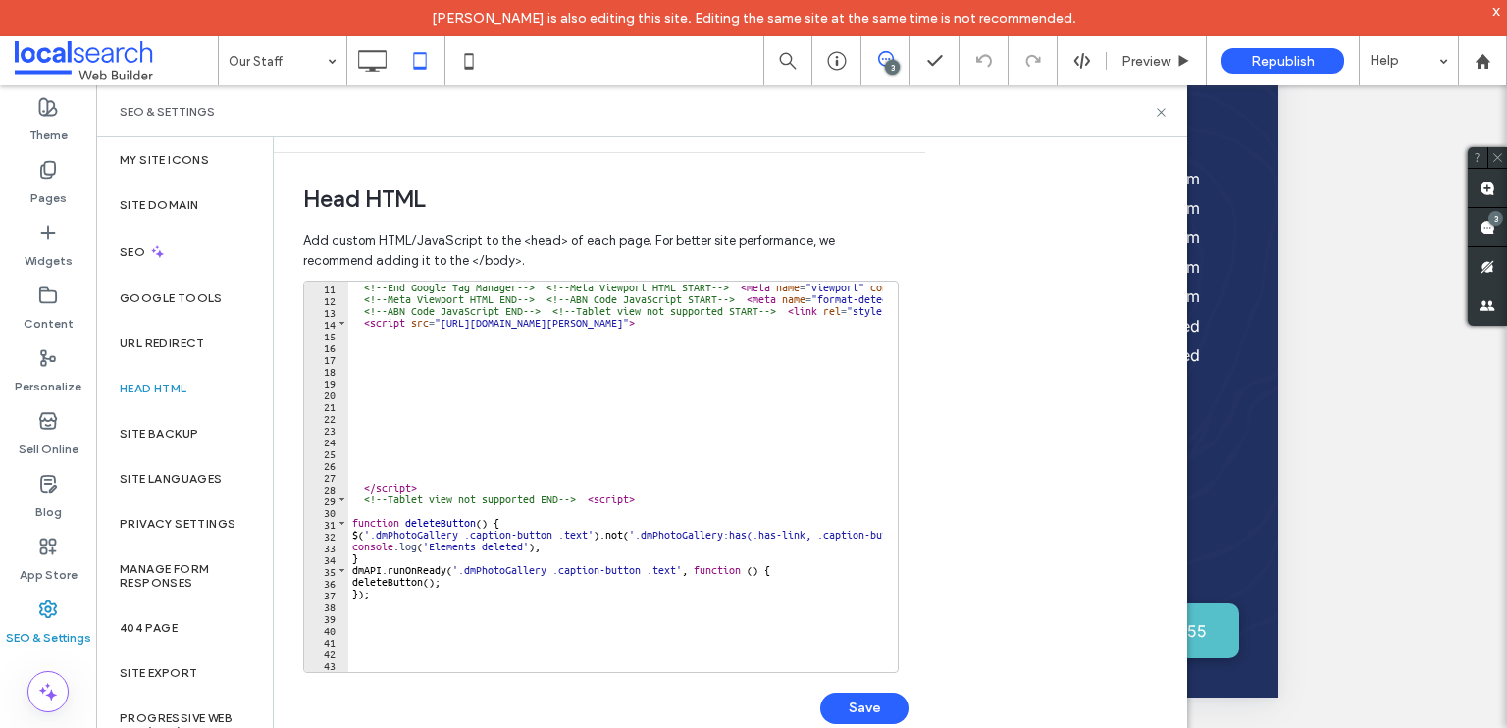
click at [1334, 285] on div "Unhide? Yes Unhide? Yes Unhide? Yes Unhide? Yes Unhide? Yes" at bounding box center [801, 431] width 1411 height 692
click at [1493, 228] on span at bounding box center [1487, 227] width 39 height 38
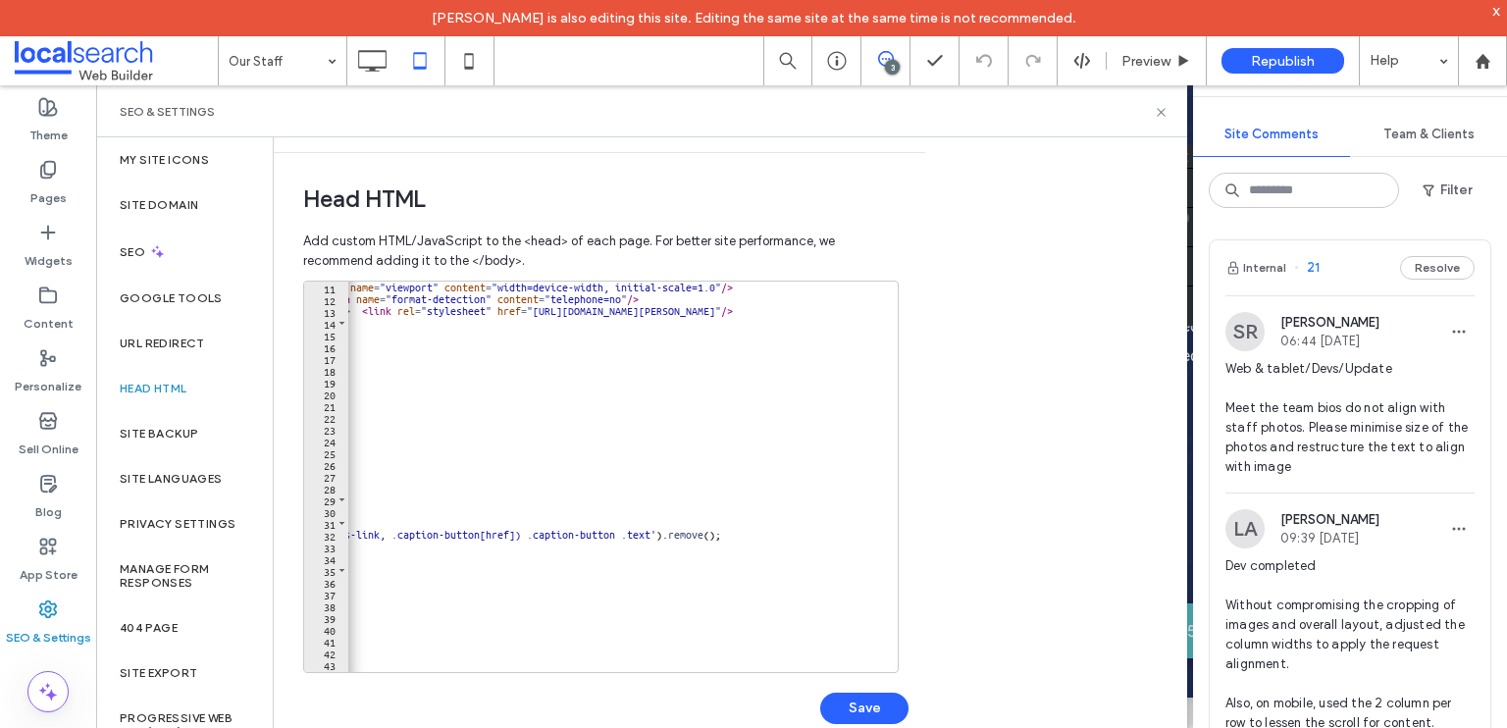
scroll to position [0, 425]
click at [1082, 246] on div "Body end HTML Enter your own custom HTML/​JavaScript to be added just before th…" at bounding box center [730, 450] width 913 height 627
drag, startPoint x: 1159, startPoint y: 107, endPoint x: 838, endPoint y: 686, distance: 661.7
click at [1159, 107] on icon at bounding box center [1161, 112] width 15 height 15
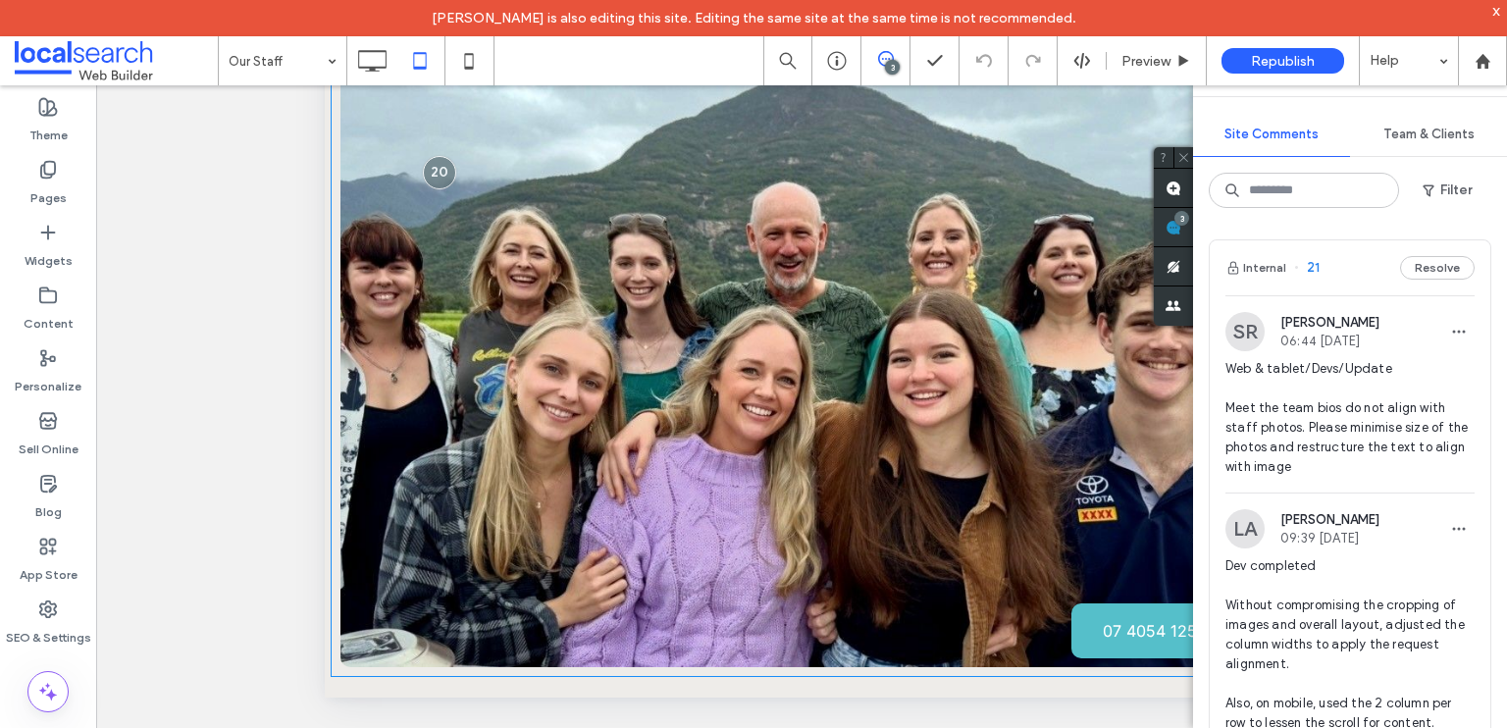
scroll to position [82, 0]
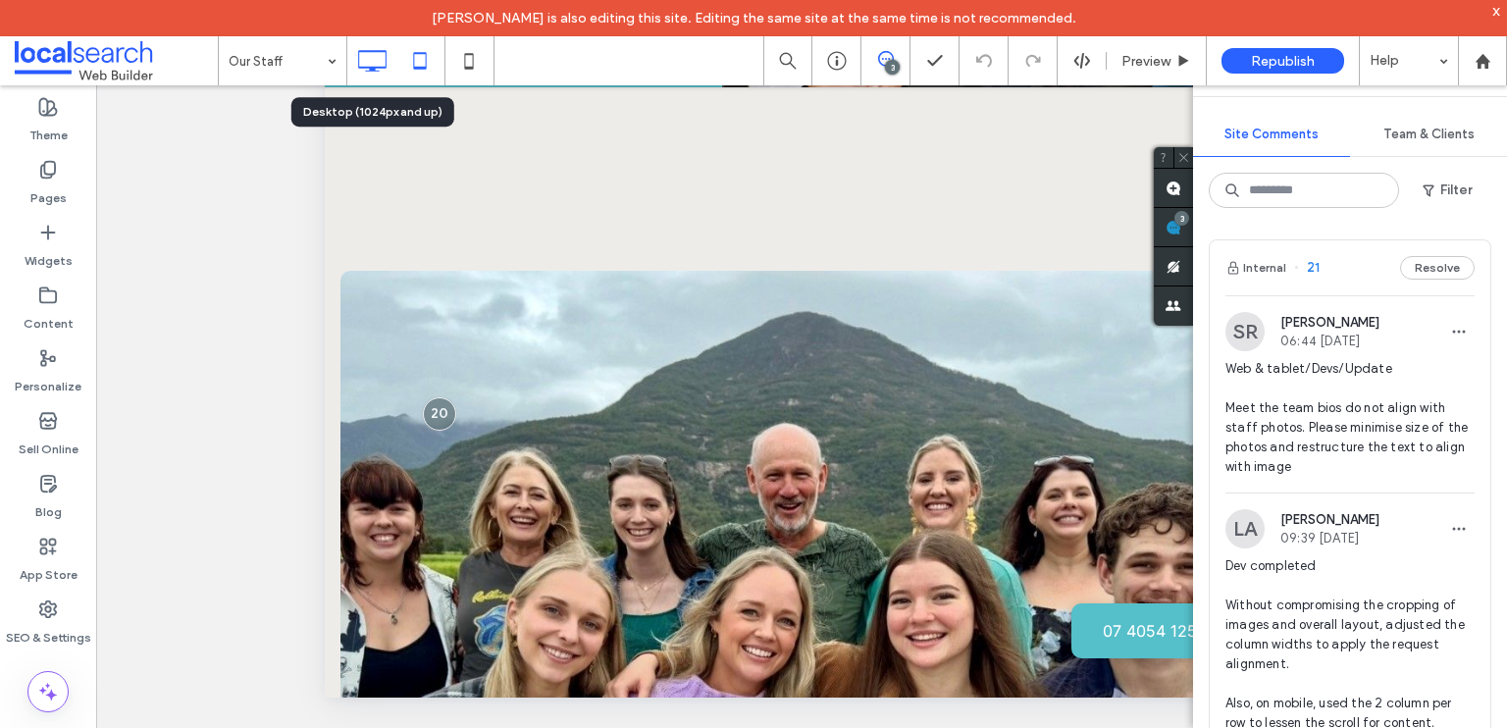
click at [369, 58] on icon at bounding box center [371, 60] width 39 height 39
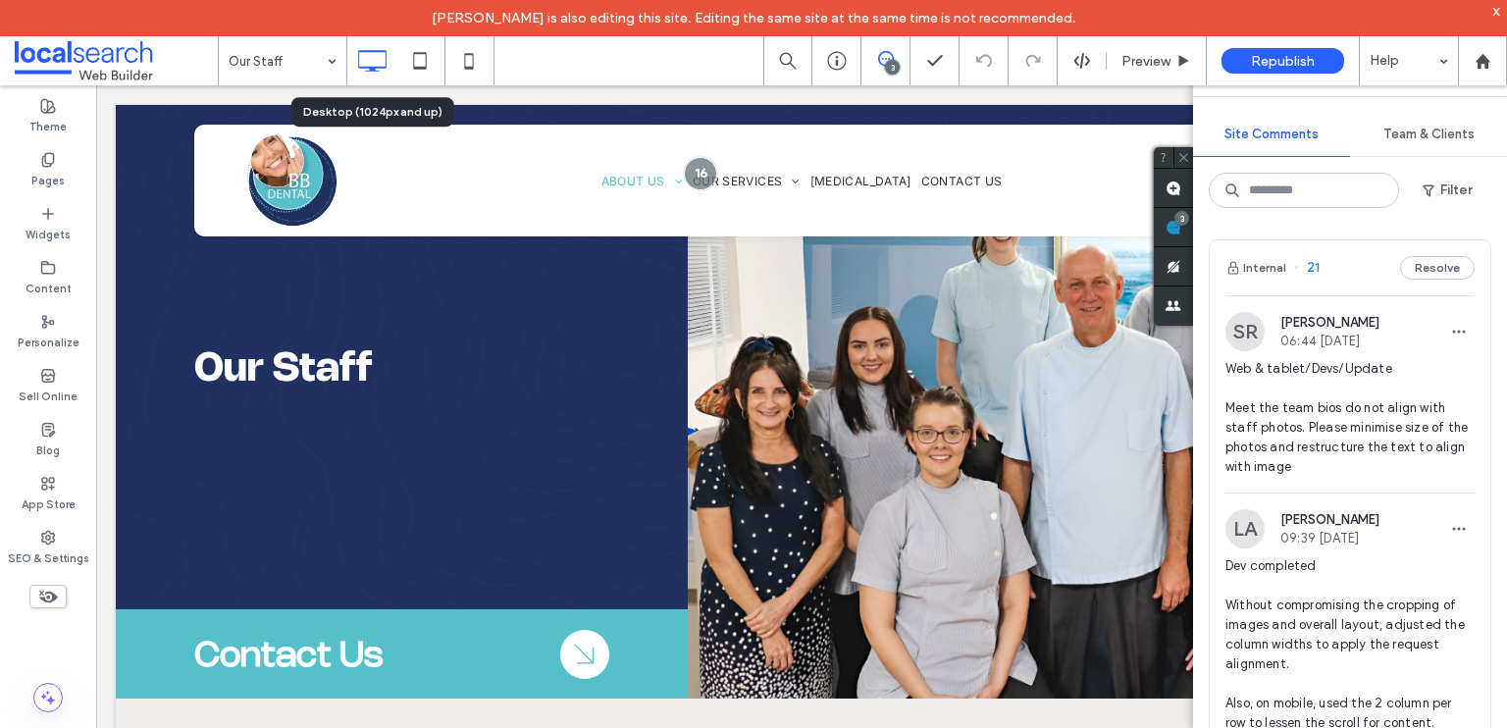
scroll to position [0, 0]
